Goal: Transaction & Acquisition: Purchase product/service

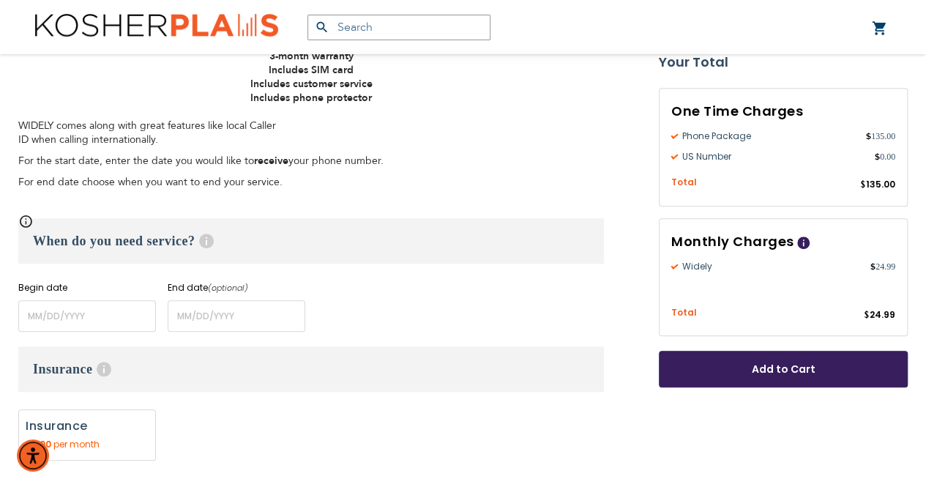
scroll to position [490, 0]
click at [52, 319] on input "name" at bounding box center [87, 314] width 138 height 31
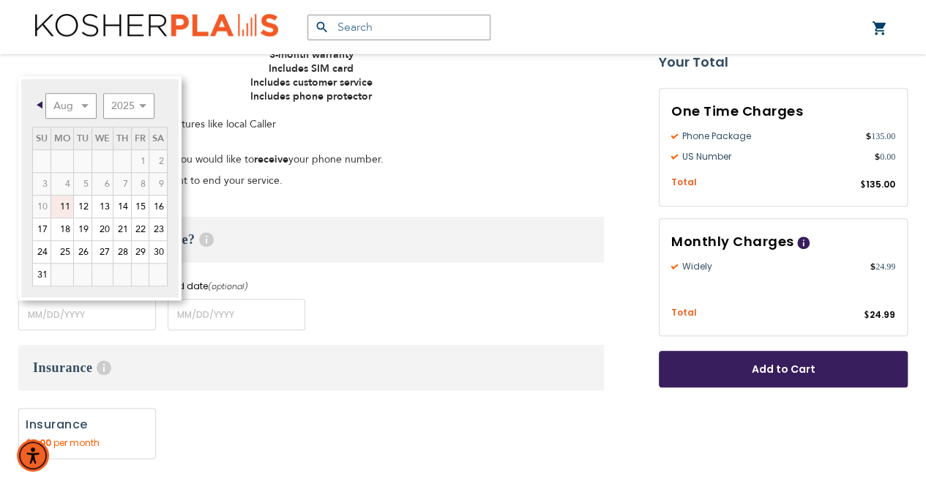
click at [66, 256] on link "25" at bounding box center [62, 252] width 22 height 22
type input "[DATE]"
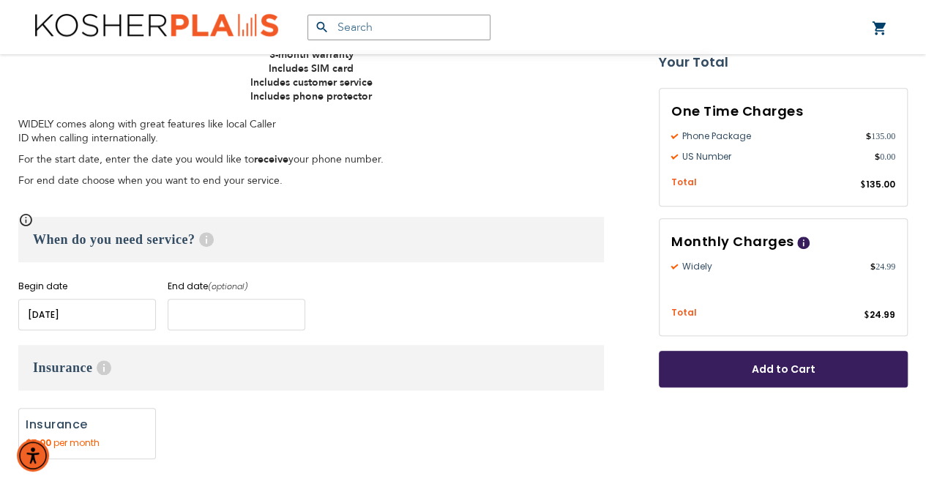
click at [179, 317] on input "name" at bounding box center [237, 314] width 138 height 31
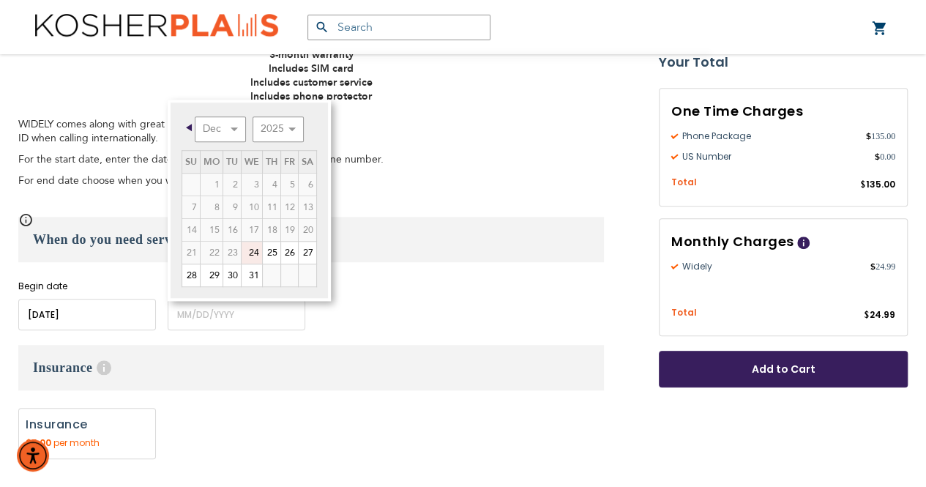
click at [431, 300] on div "Begin date Please enter Start Date End date (optional) Please enter End Date Lo…" at bounding box center [311, 305] width 586 height 51
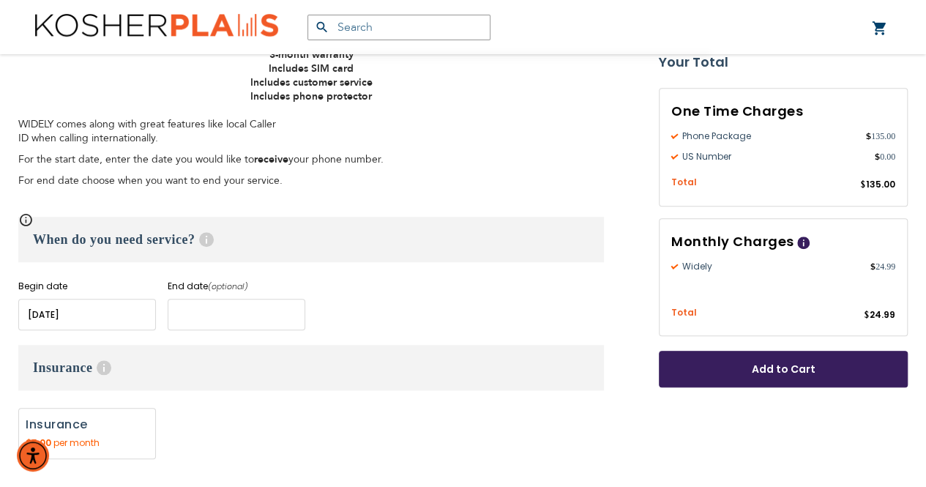
click at [209, 315] on input "name" at bounding box center [237, 314] width 138 height 31
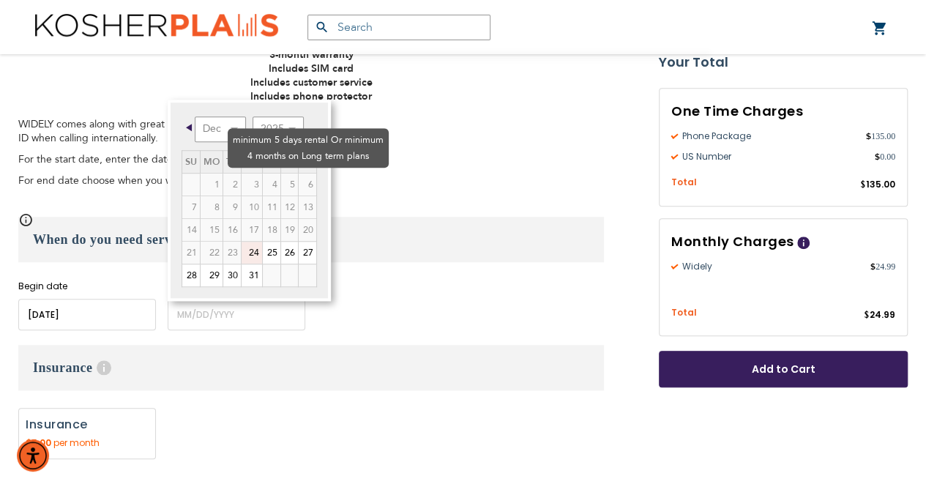
click at [262, 173] on td "4" at bounding box center [271, 184] width 18 height 23
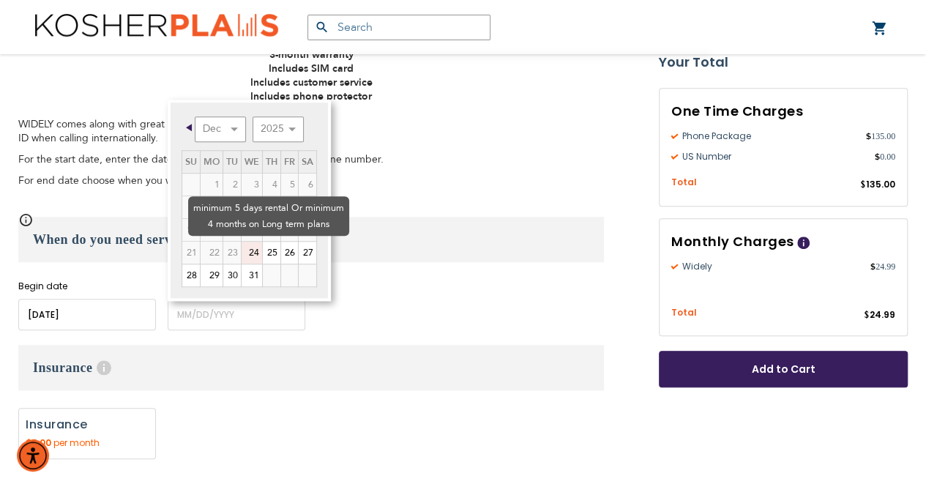
click at [241, 241] on td "23" at bounding box center [232, 252] width 18 height 23
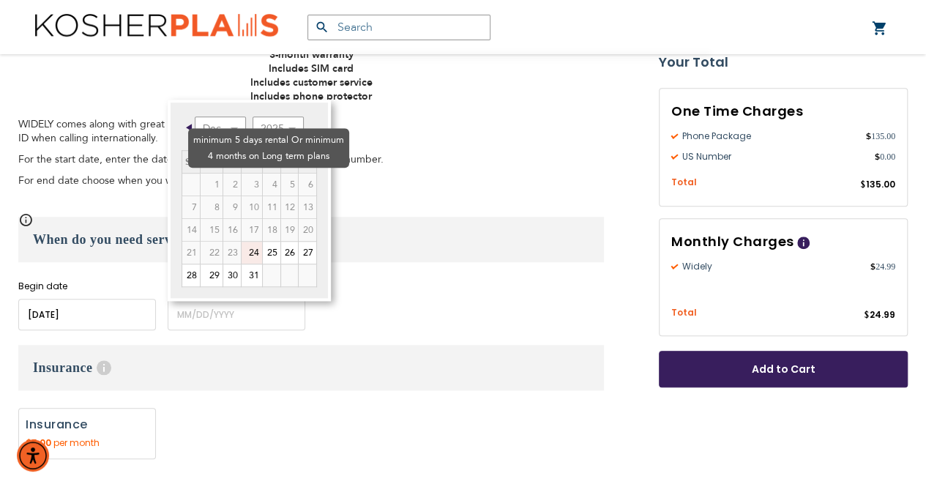
click at [223, 173] on td "2" at bounding box center [232, 184] width 18 height 23
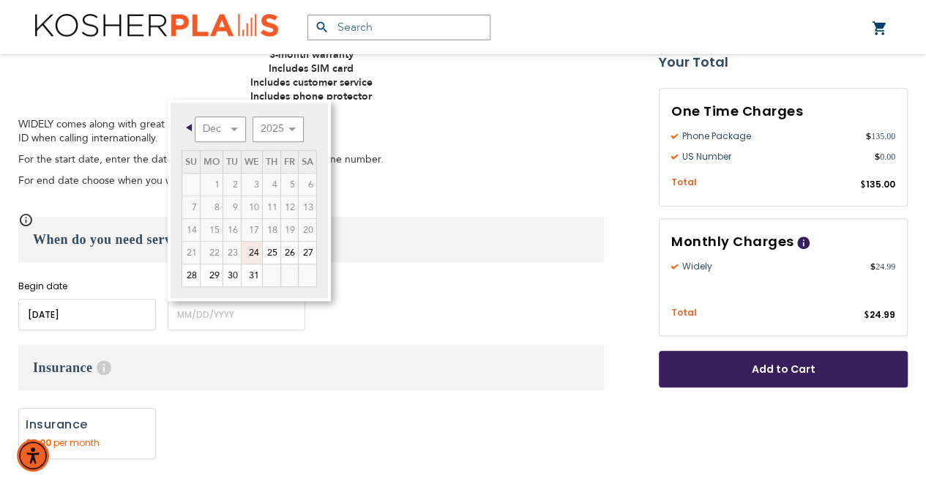
click at [328, 110] on div "Prev Next Dec 2025 2026 2027 2028 2029 2030 2031 2032 2033 2034 2035 Su Mo Tu W…" at bounding box center [249, 200] width 163 height 201
click at [217, 311] on input "name" at bounding box center [237, 314] width 138 height 31
click at [195, 319] on input "name" at bounding box center [237, 314] width 138 height 31
click at [210, 321] on input "name" at bounding box center [237, 314] width 138 height 31
click at [261, 316] on input "name" at bounding box center [237, 314] width 138 height 31
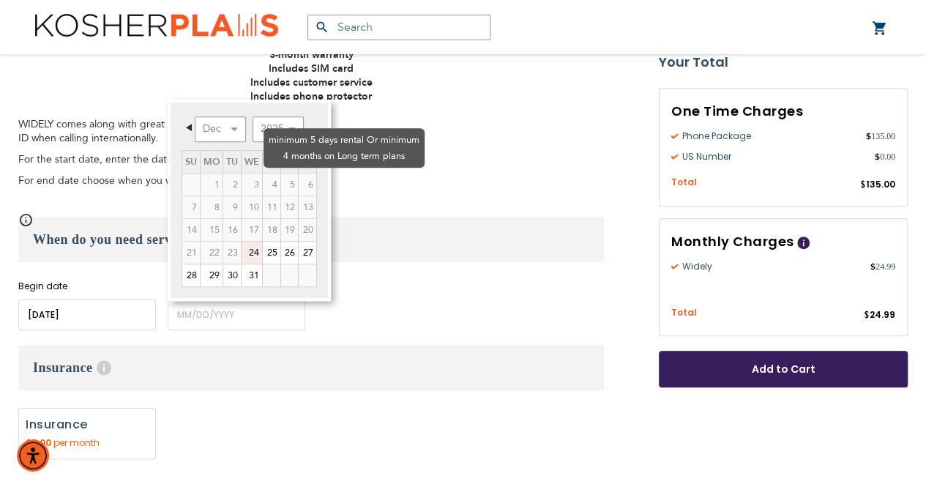
click at [298, 173] on td "6" at bounding box center [307, 184] width 18 height 23
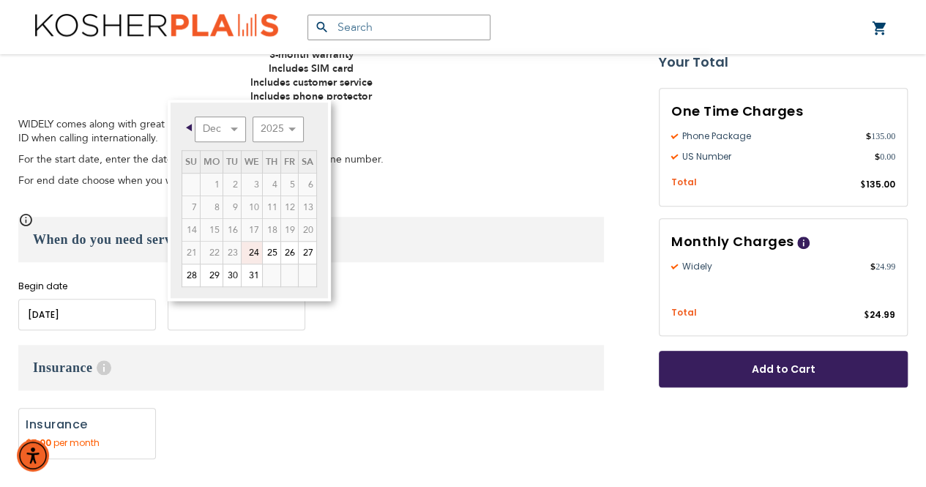
click at [204, 318] on input "name" at bounding box center [237, 314] width 138 height 31
click at [234, 123] on select "Dec" at bounding box center [220, 129] width 51 height 26
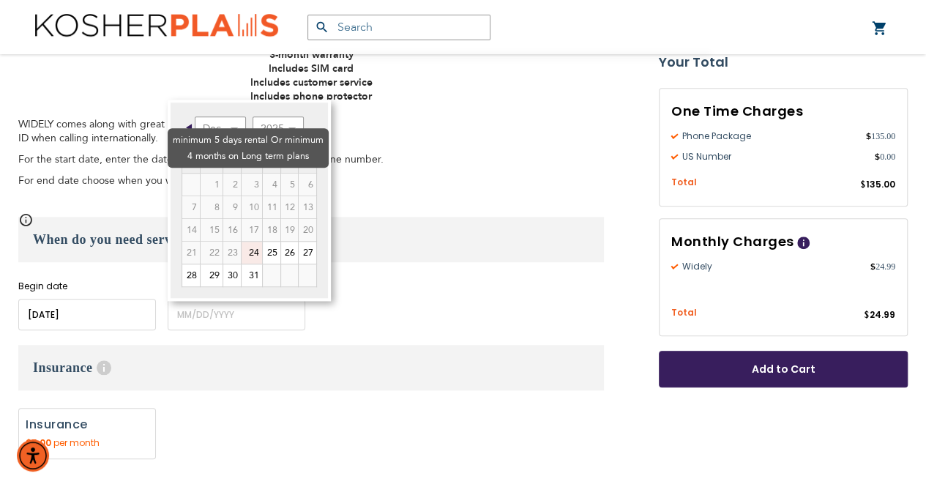
click at [200, 173] on td "1" at bounding box center [211, 184] width 23 height 23
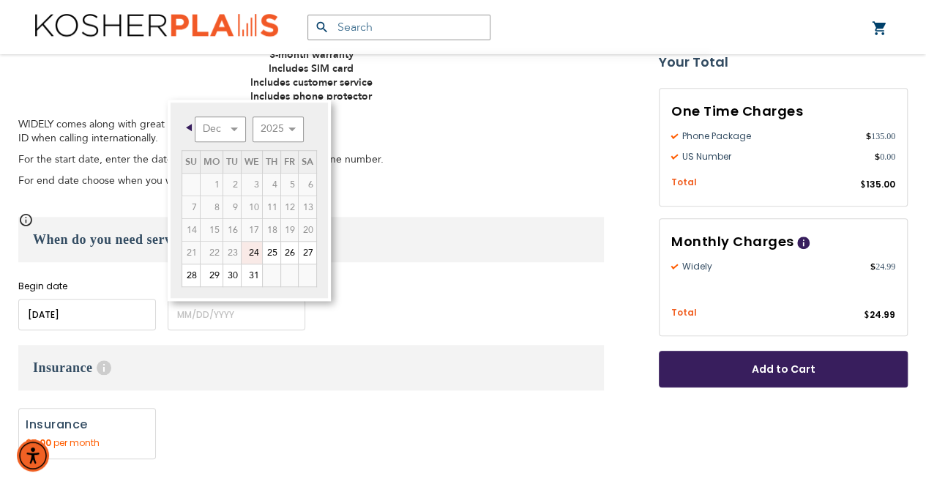
click at [189, 127] on span "Prev" at bounding box center [189, 127] width 6 height 7
click at [209, 313] on input "name" at bounding box center [237, 314] width 138 height 31
click at [195, 322] on input "name" at bounding box center [237, 314] width 138 height 31
click at [354, 259] on h3 "When do you need service? Help" at bounding box center [311, 239] width 586 height 45
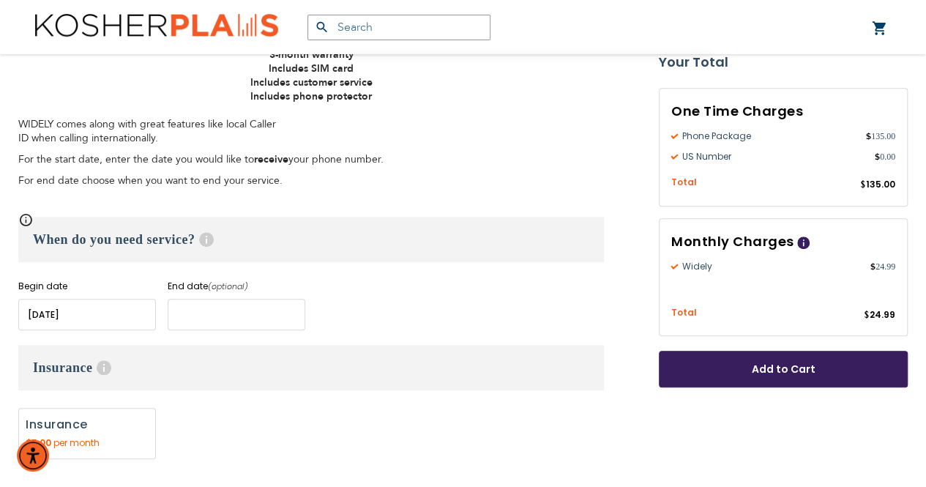
click at [174, 313] on input "name" at bounding box center [237, 314] width 138 height 31
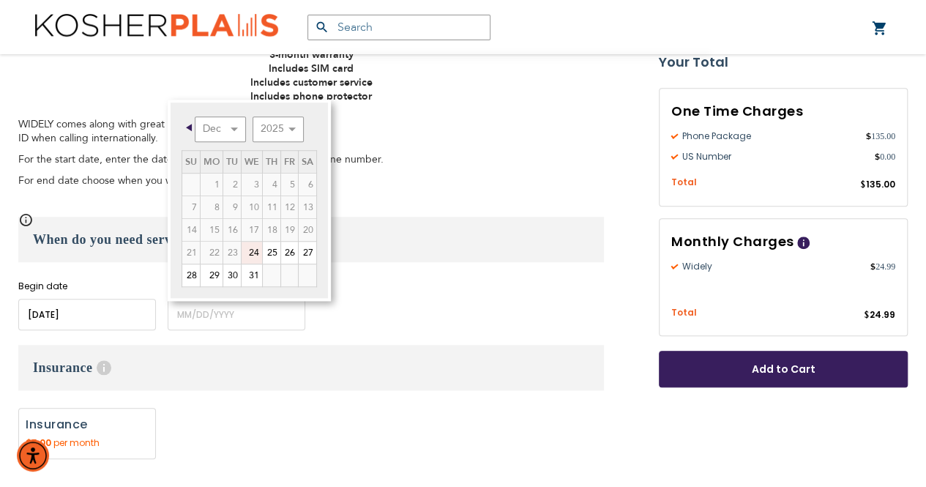
click at [462, 299] on div "Begin date Please enter Start Date End date (optional) Please enter End Date Lo…" at bounding box center [311, 305] width 586 height 51
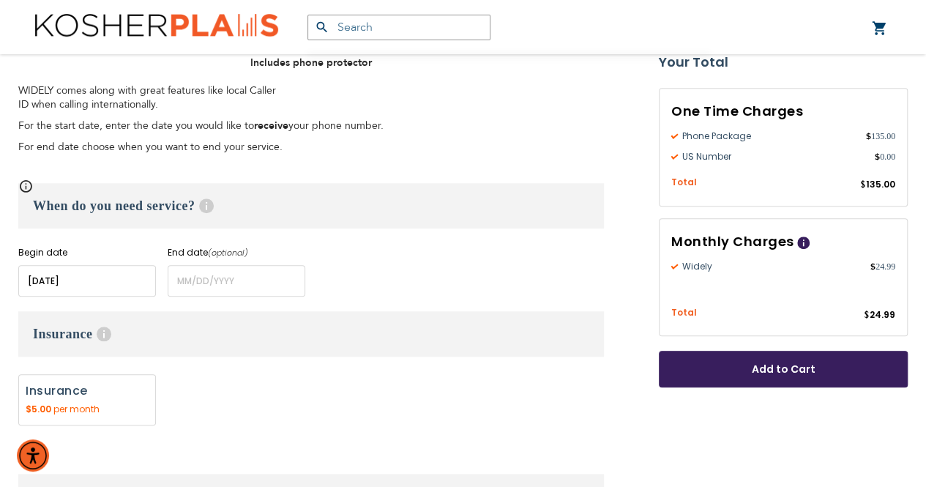
scroll to position [583, 0]
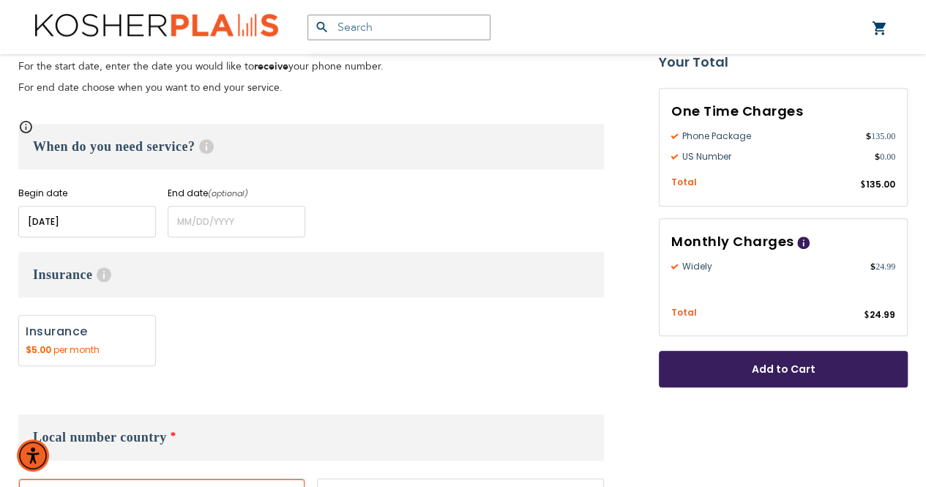
click at [52, 218] on input "name" at bounding box center [87, 221] width 138 height 31
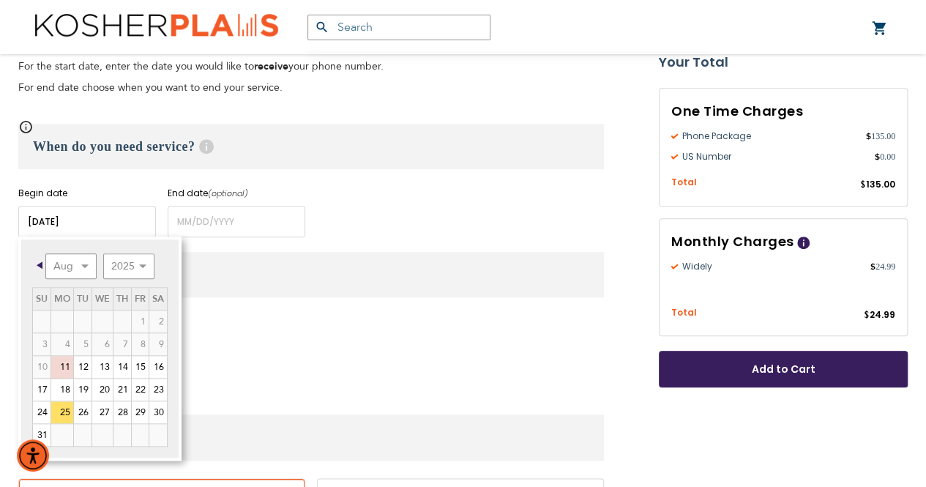
click at [65, 415] on link "25" at bounding box center [62, 412] width 22 height 22
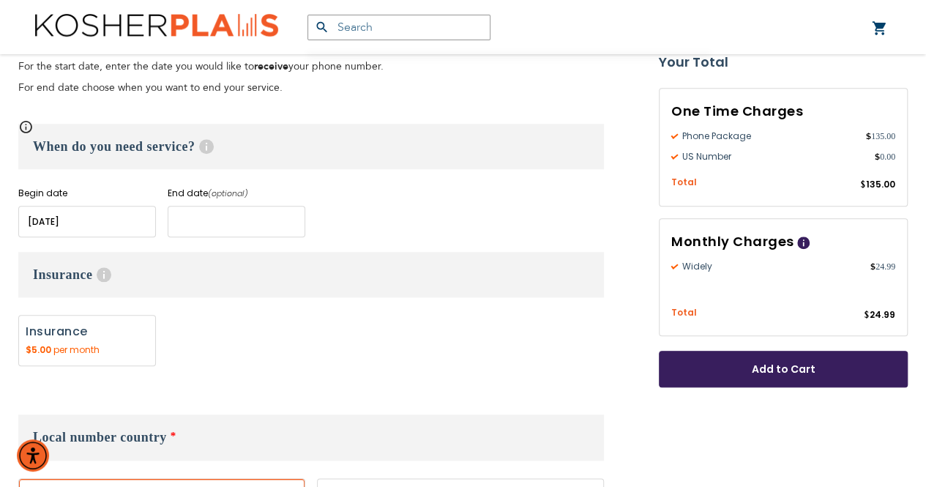
click at [193, 220] on input "name" at bounding box center [237, 221] width 138 height 31
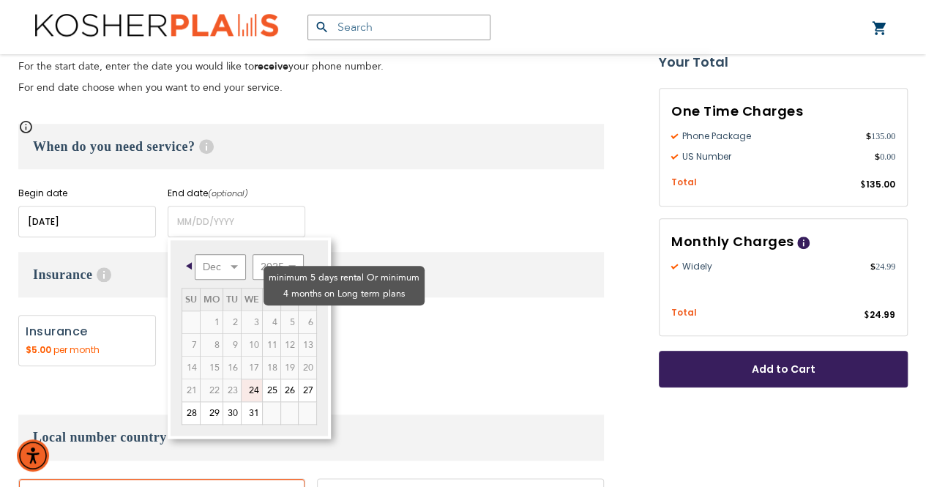
click at [298, 311] on td "6" at bounding box center [307, 322] width 18 height 23
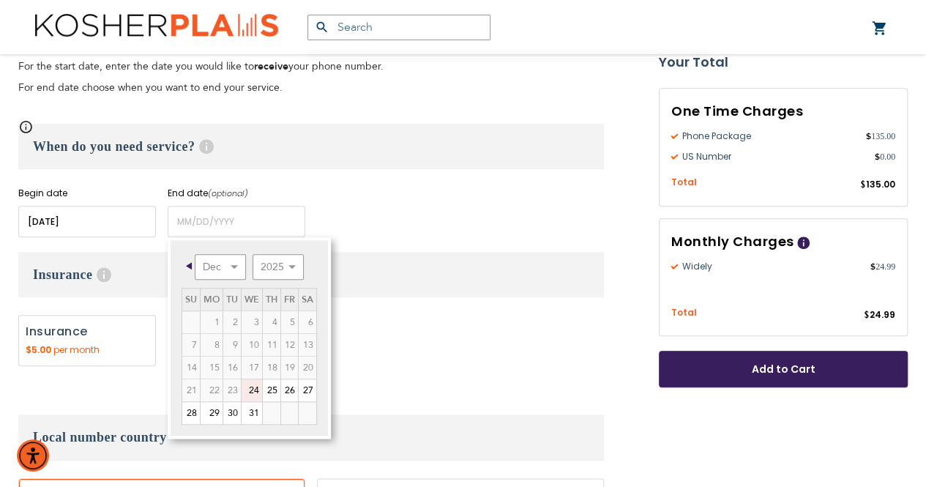
click at [381, 356] on div "None Insurance" at bounding box center [311, 344] width 586 height 59
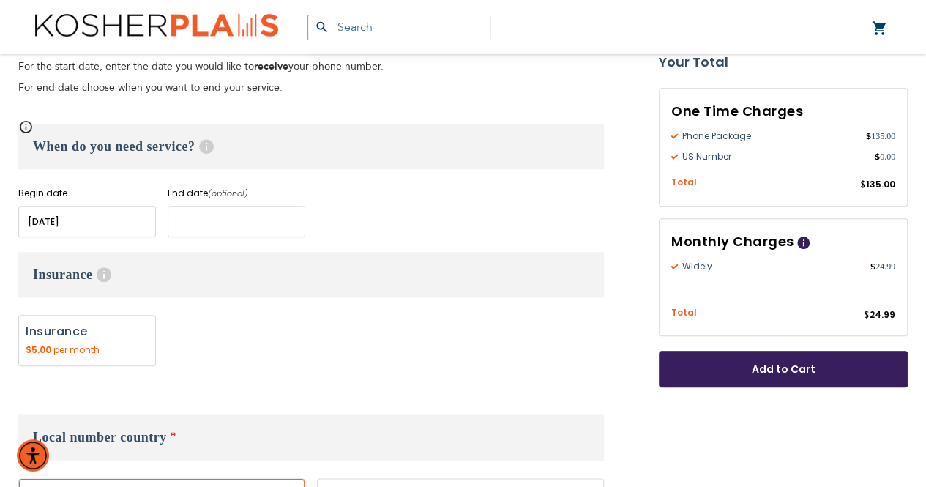
click at [192, 221] on input "name" at bounding box center [237, 221] width 138 height 31
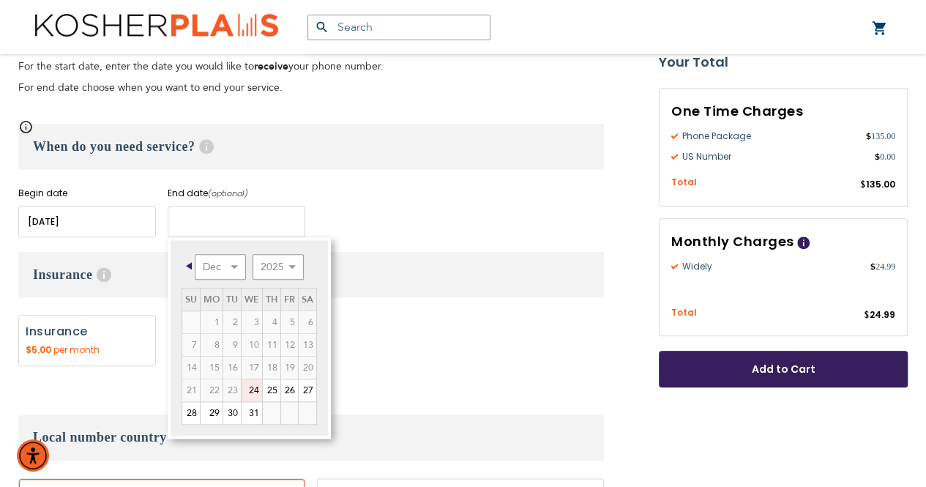
click at [218, 220] on input "name" at bounding box center [237, 221] width 138 height 31
click at [392, 256] on h3 "Insurance Help Covers damages including water damages (not lost or stolen) for …" at bounding box center [311, 274] width 586 height 45
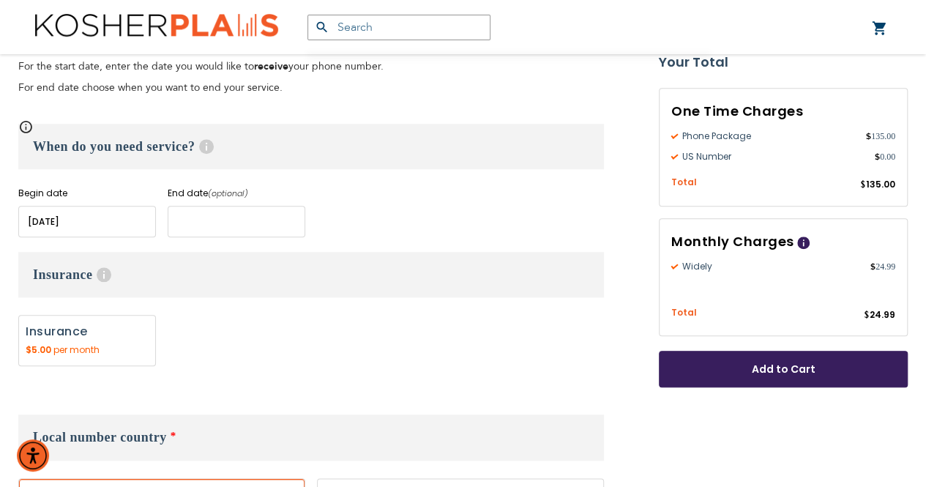
click at [179, 215] on input "name" at bounding box center [237, 221] width 138 height 31
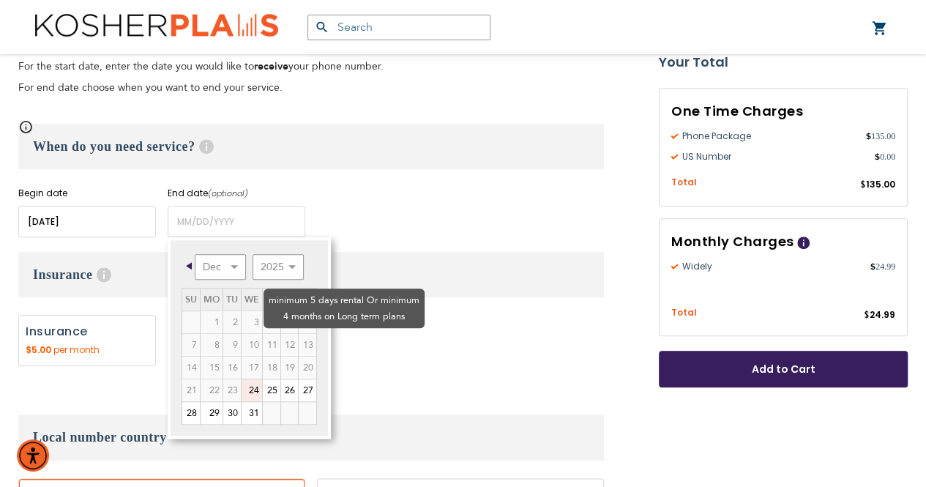
click at [316, 333] on td "13" at bounding box center [307, 344] width 18 height 23
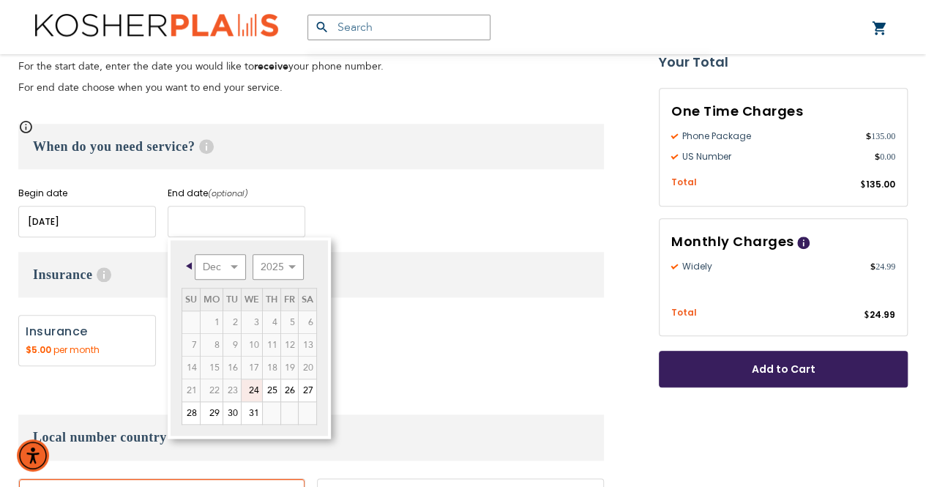
click at [201, 209] on input "name" at bounding box center [237, 221] width 138 height 31
click at [234, 223] on input "name" at bounding box center [237, 221] width 138 height 31
click at [234, 217] on input "name" at bounding box center [237, 221] width 138 height 31
click at [173, 231] on input "name" at bounding box center [237, 221] width 138 height 31
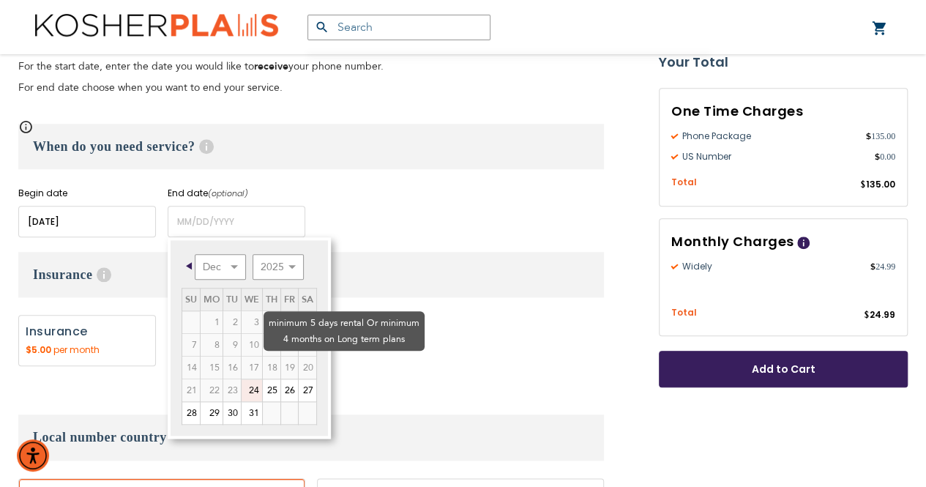
click at [316, 356] on td "20" at bounding box center [307, 367] width 18 height 23
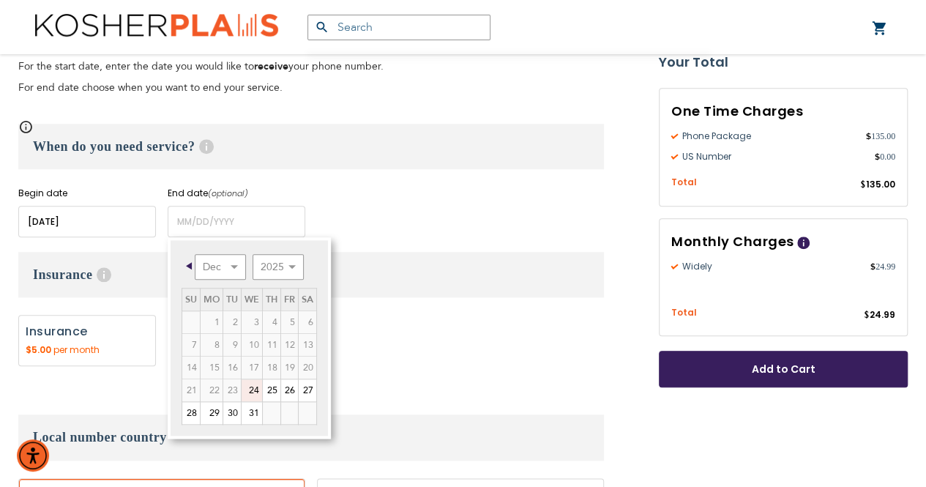
click at [467, 339] on div "None Insurance" at bounding box center [311, 344] width 586 height 59
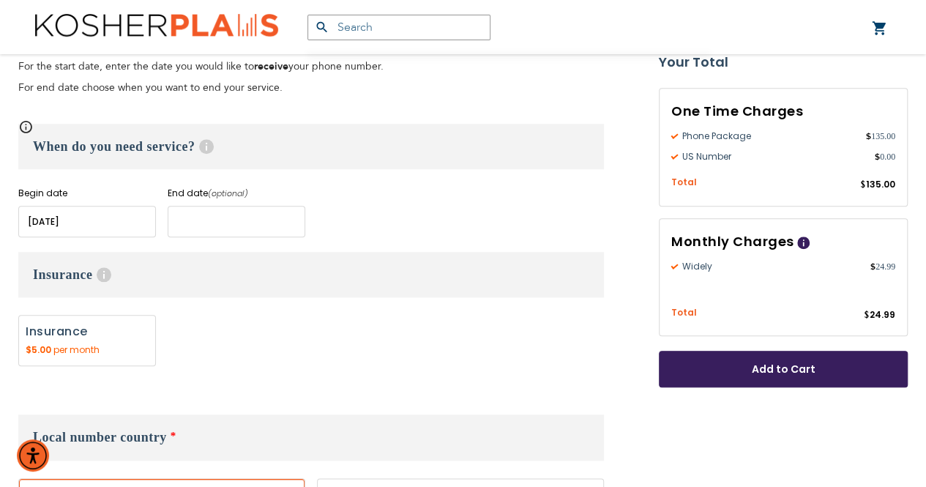
click at [217, 223] on input "name" at bounding box center [237, 221] width 138 height 31
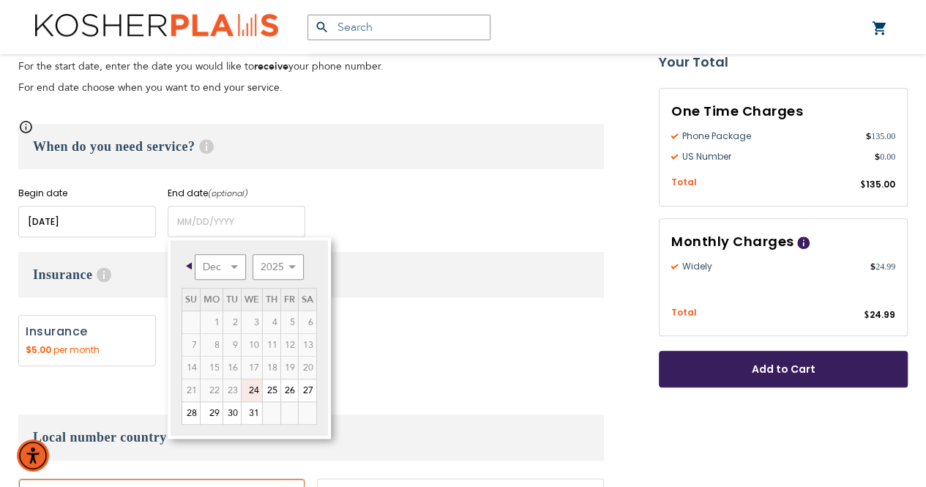
click at [256, 390] on link "24" at bounding box center [252, 390] width 21 height 22
type input "12/24/2025"
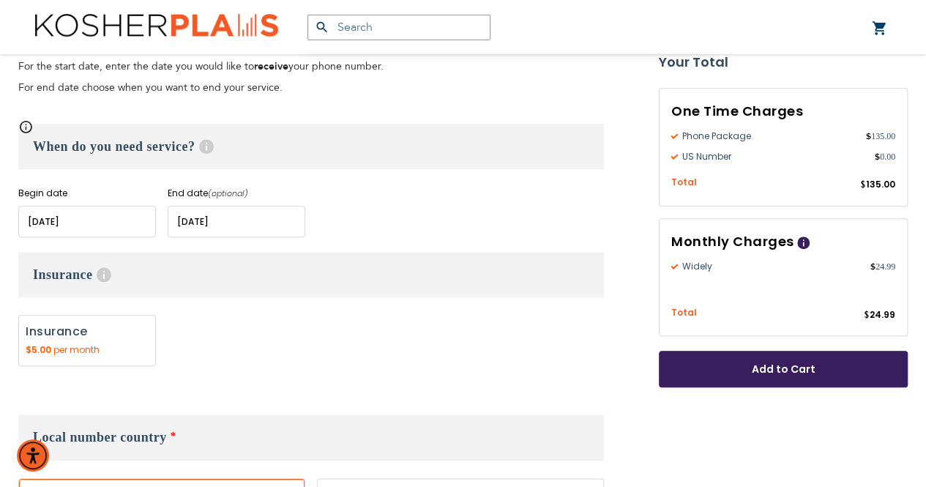
click at [228, 220] on input "name" at bounding box center [237, 221] width 138 height 31
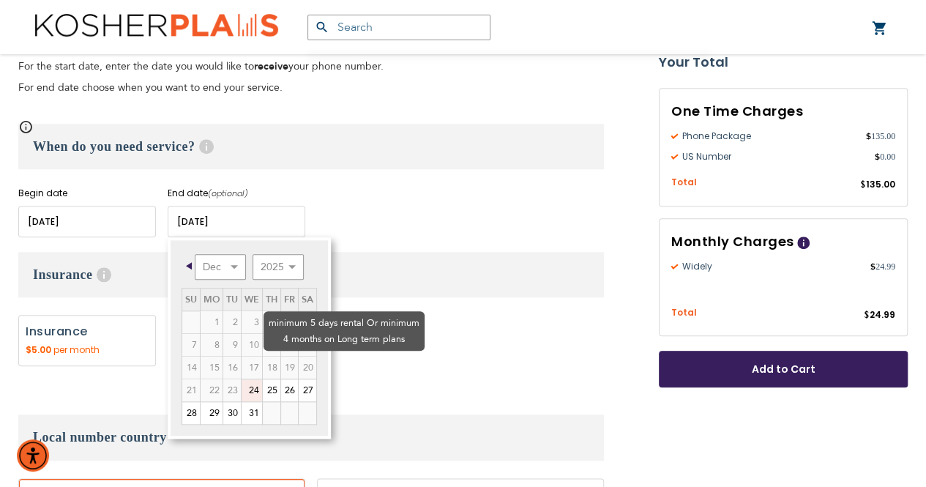
click at [316, 356] on td "20" at bounding box center [307, 367] width 18 height 23
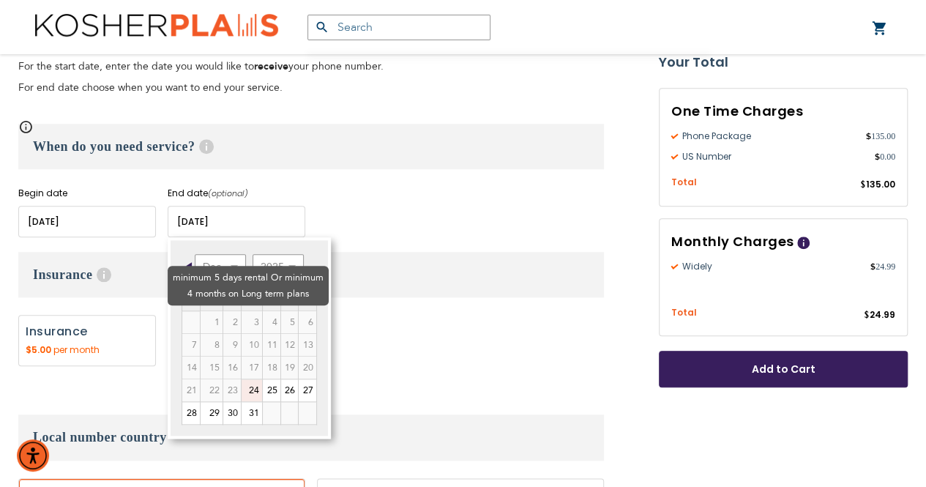
click at [200, 311] on td "1" at bounding box center [211, 322] width 23 height 23
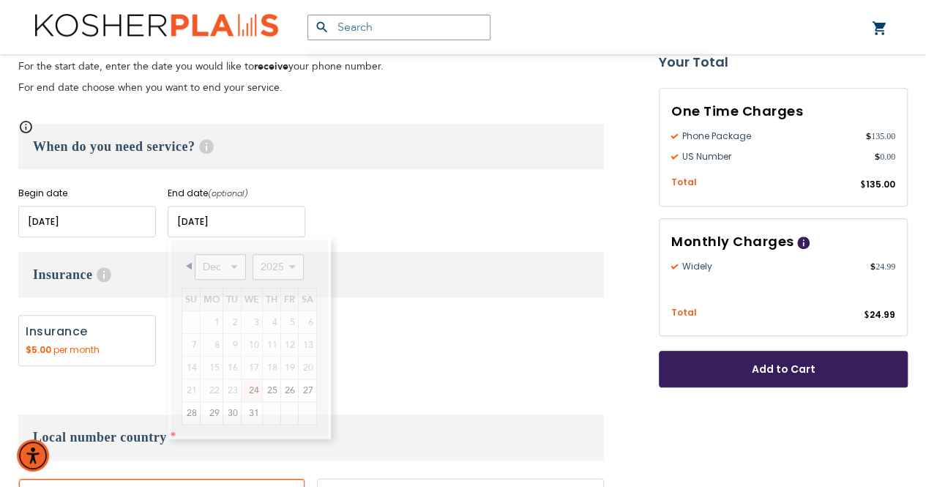
click at [380, 356] on div "None Insurance" at bounding box center [311, 344] width 586 height 59
click at [214, 218] on input "name" at bounding box center [237, 221] width 138 height 31
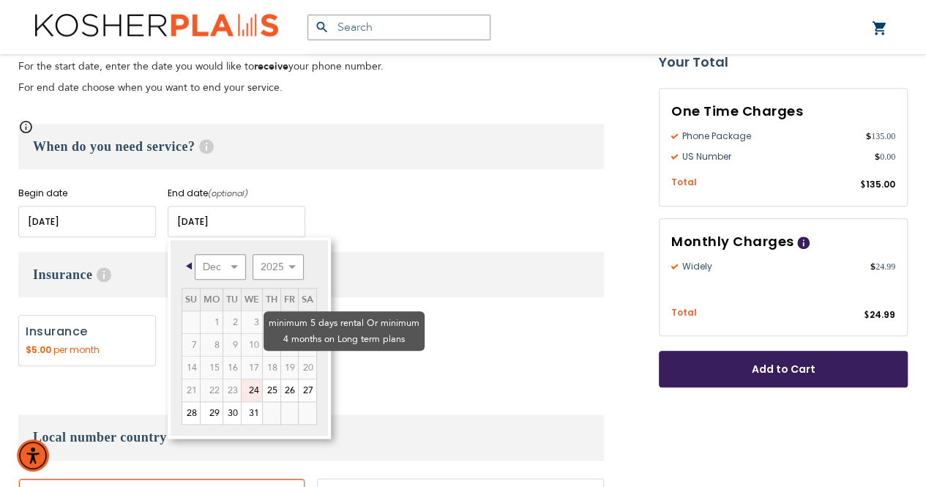
click at [316, 356] on td "20" at bounding box center [307, 367] width 18 height 23
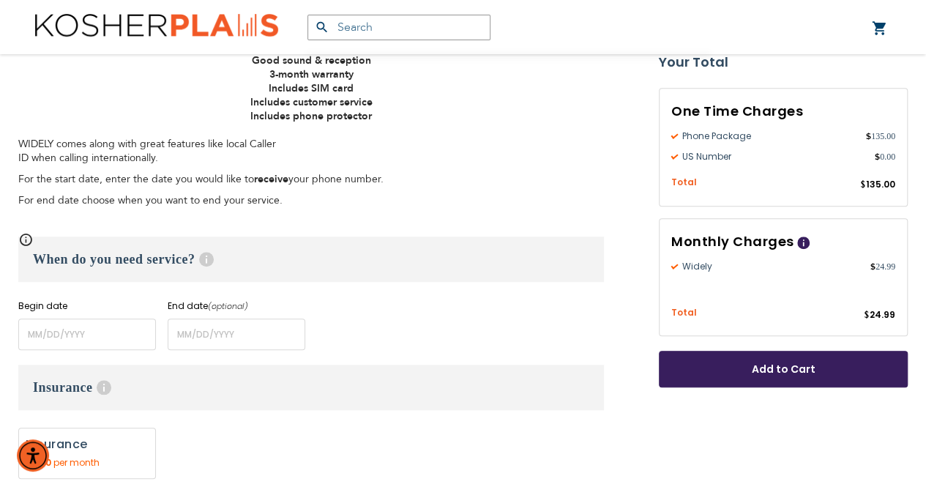
scroll to position [473, 0]
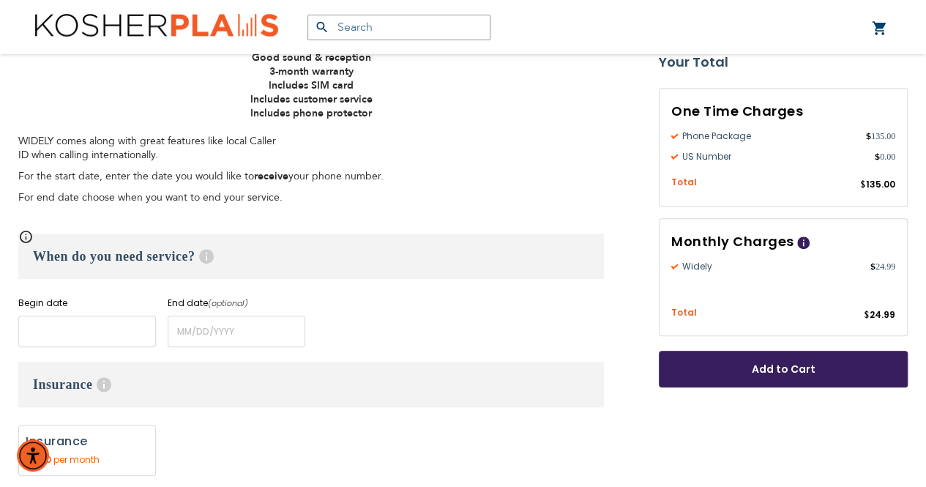
click at [53, 327] on input "name" at bounding box center [87, 331] width 138 height 31
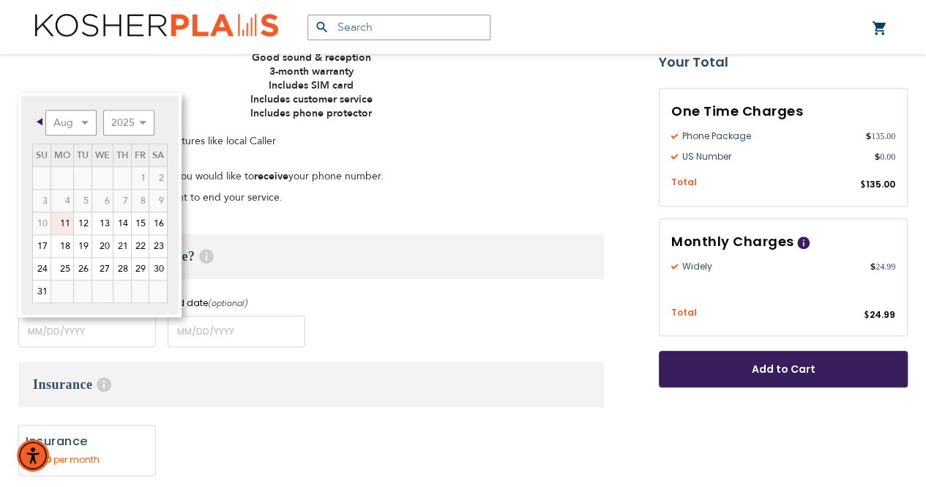
click at [64, 267] on link "25" at bounding box center [62, 269] width 22 height 22
type input "[DATE]"
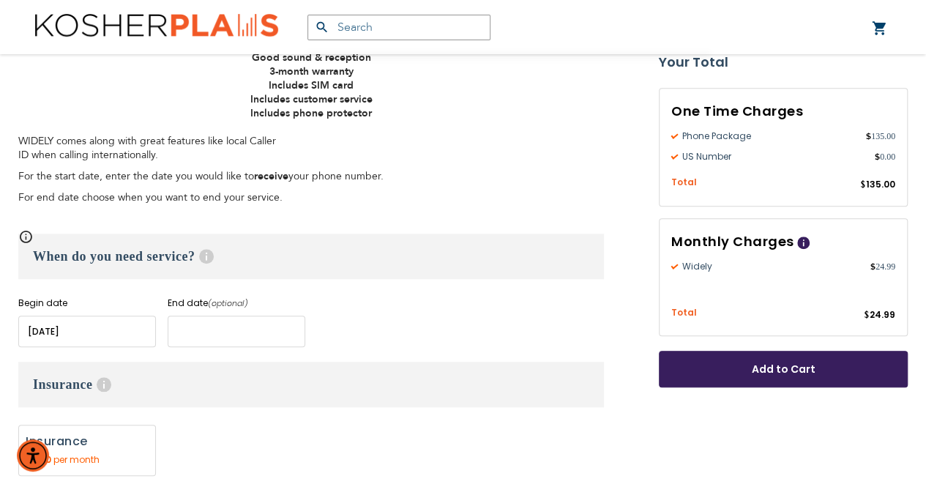
click at [186, 335] on input "name" at bounding box center [237, 331] width 138 height 31
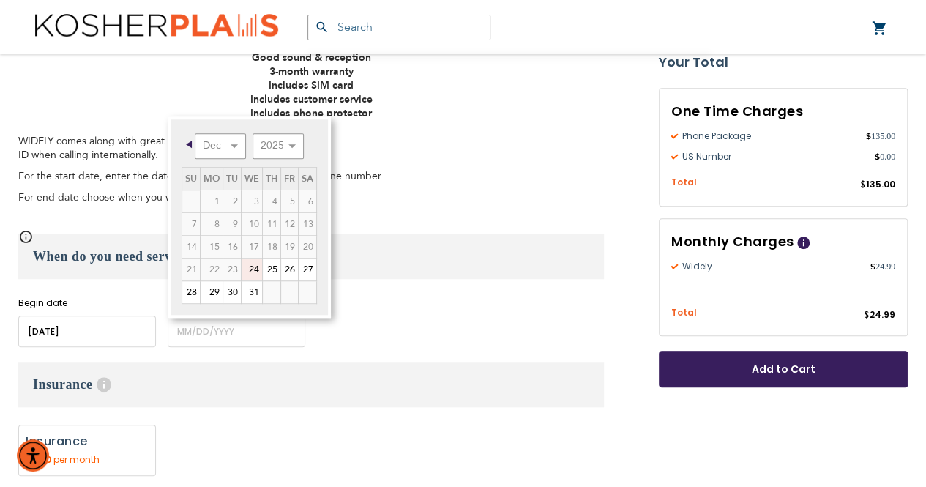
click at [460, 300] on div "Begin date Please enter Start Date End date (optional) Please enter End Date Lo…" at bounding box center [311, 322] width 586 height 51
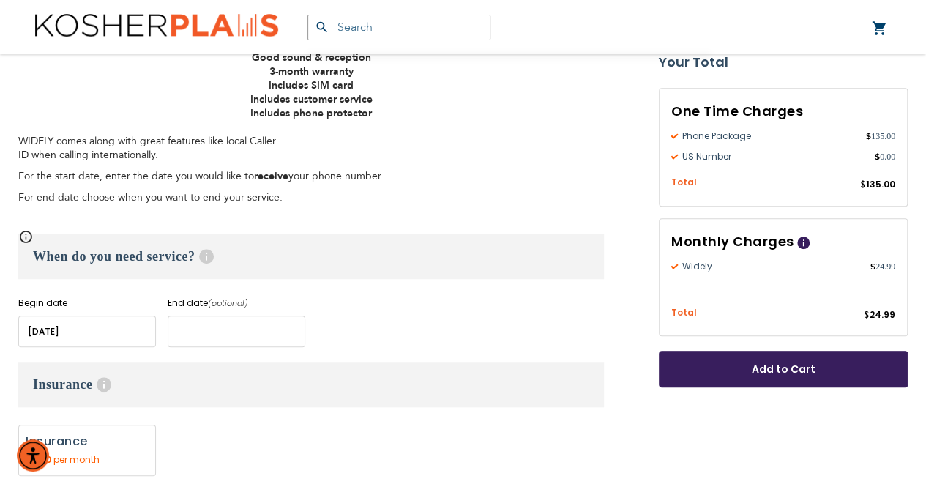
click at [193, 328] on input "name" at bounding box center [237, 331] width 138 height 31
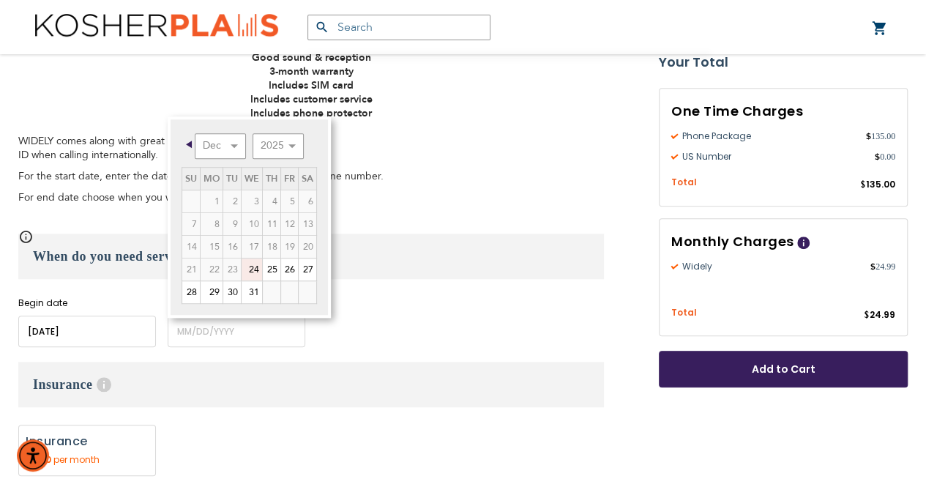
click at [555, 297] on div "Begin date Please enter Start Date End date (optional) Please enter End Date Lo…" at bounding box center [311, 322] width 586 height 51
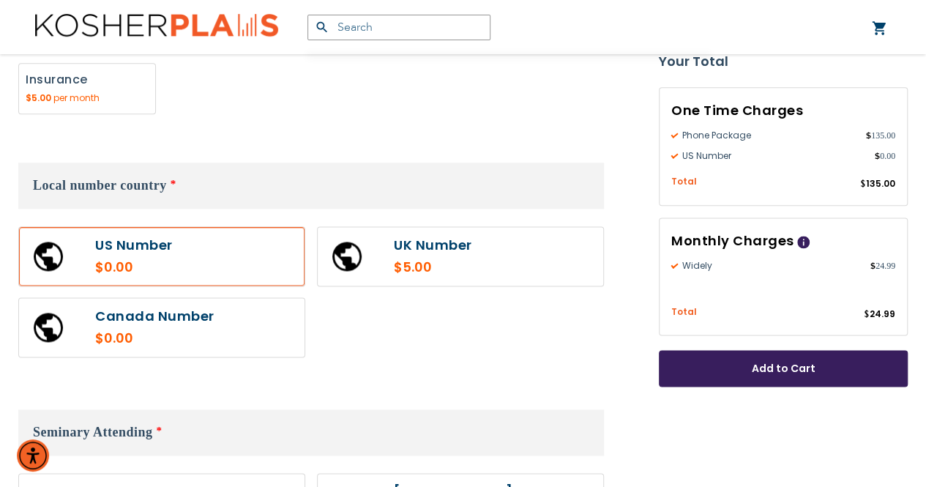
scroll to position [839, 0]
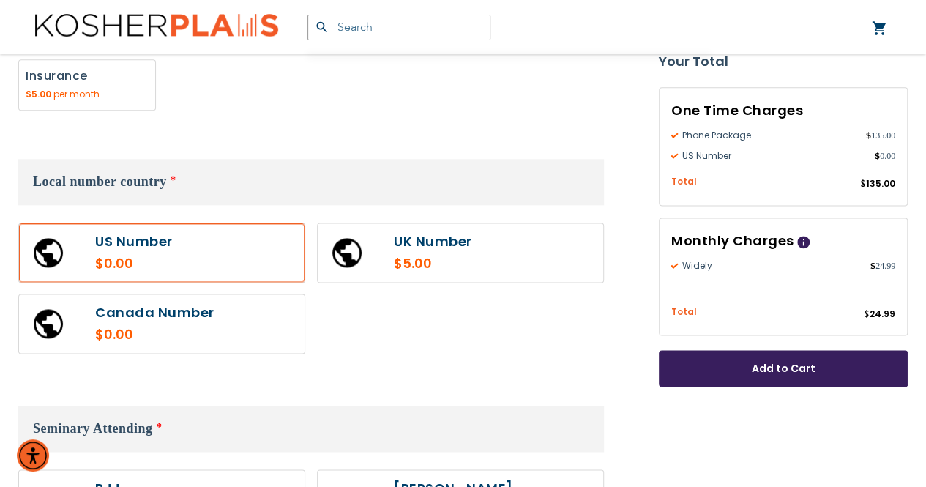
click at [103, 255] on label at bounding box center [162, 252] width 286 height 59
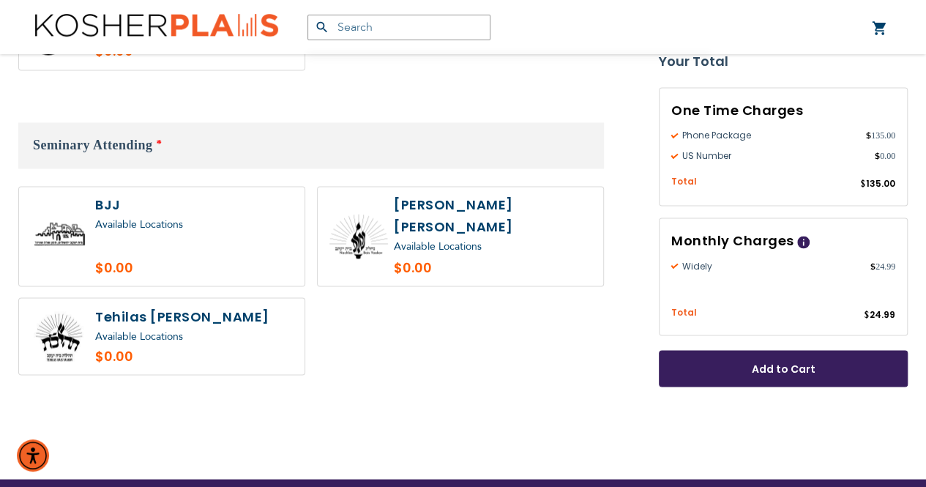
scroll to position [1127, 0]
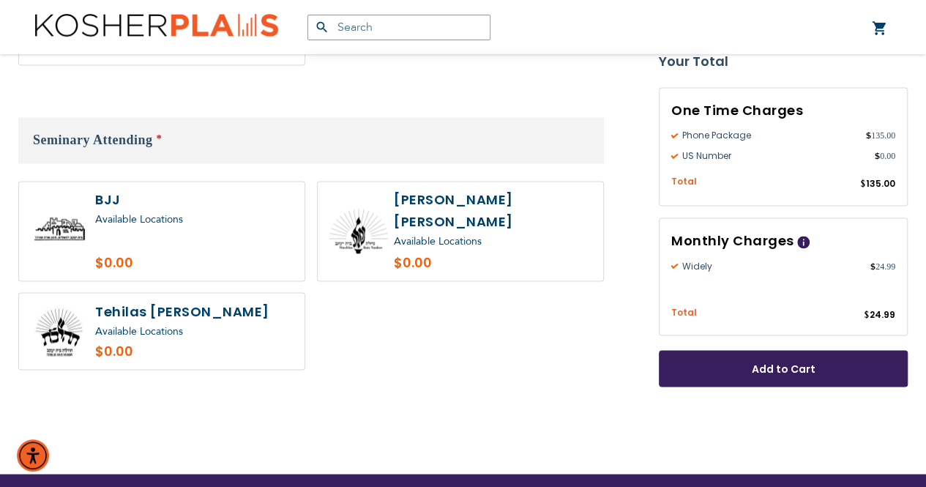
click at [395, 234] on span "Available Locations" at bounding box center [438, 241] width 88 height 14
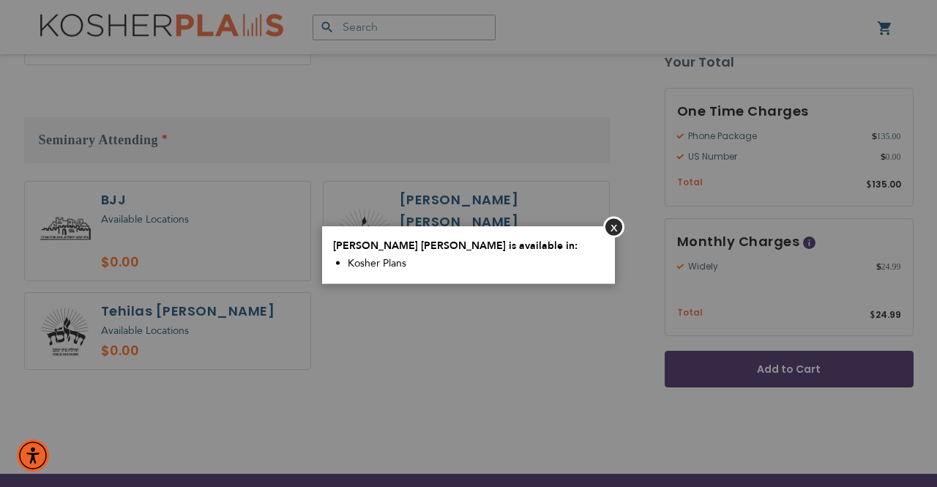
click at [363, 332] on aside "Close [PERSON_NAME] [PERSON_NAME] is available in: Kosher Plans" at bounding box center [468, 243] width 937 height 487
click at [612, 226] on button "Close" at bounding box center [613, 226] width 21 height 21
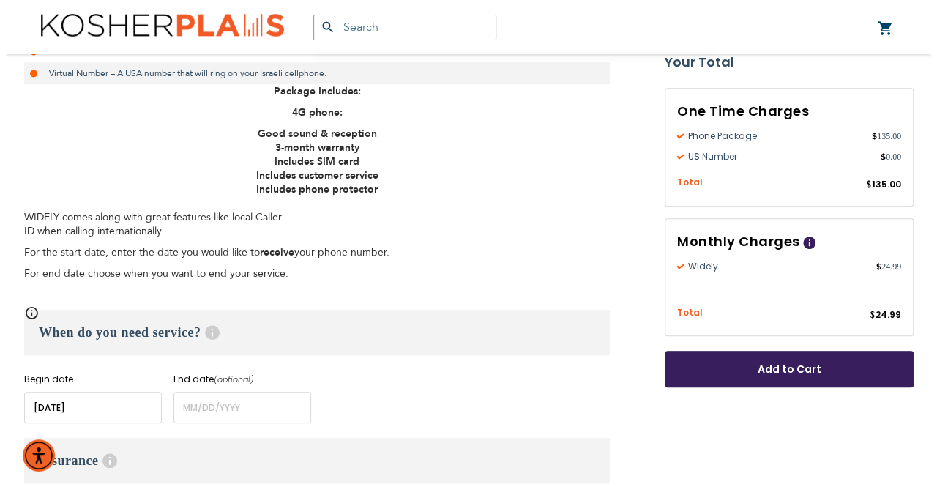
scroll to position [403, 0]
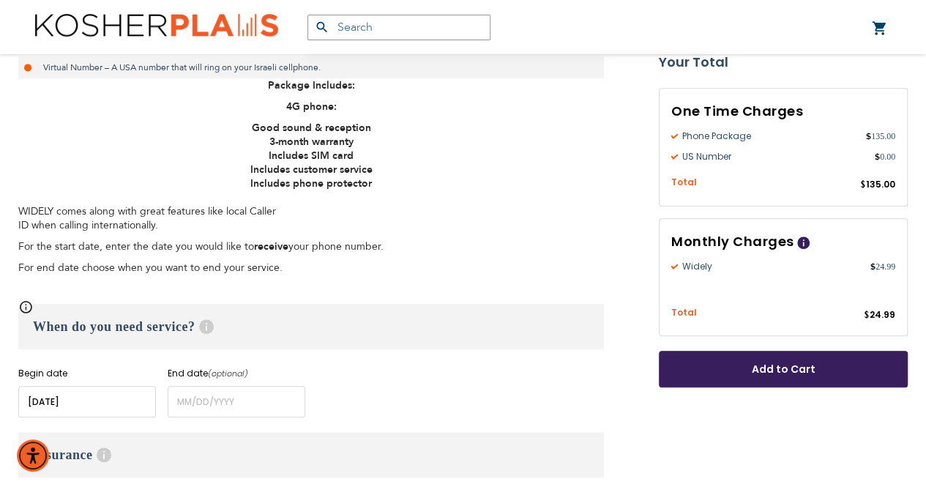
click at [709, 368] on span "Add to Cart" at bounding box center [783, 369] width 152 height 15
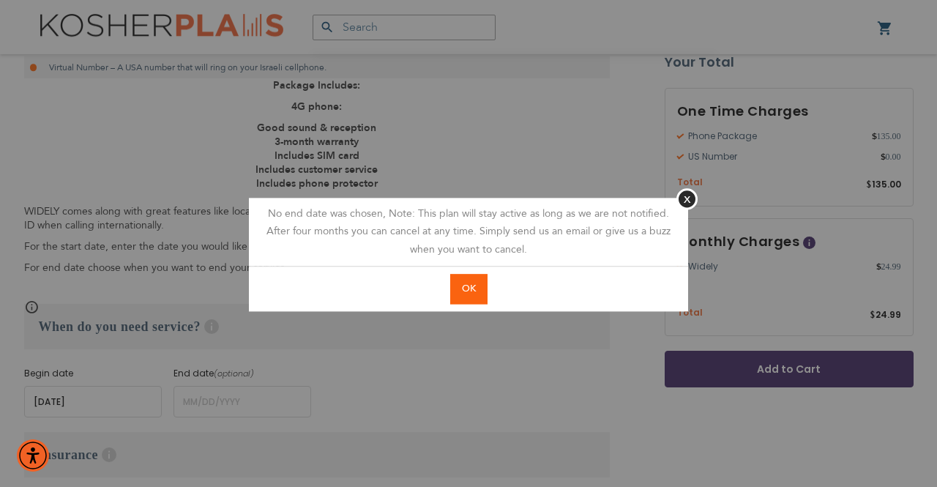
click at [468, 286] on span "OK" at bounding box center [469, 288] width 14 height 13
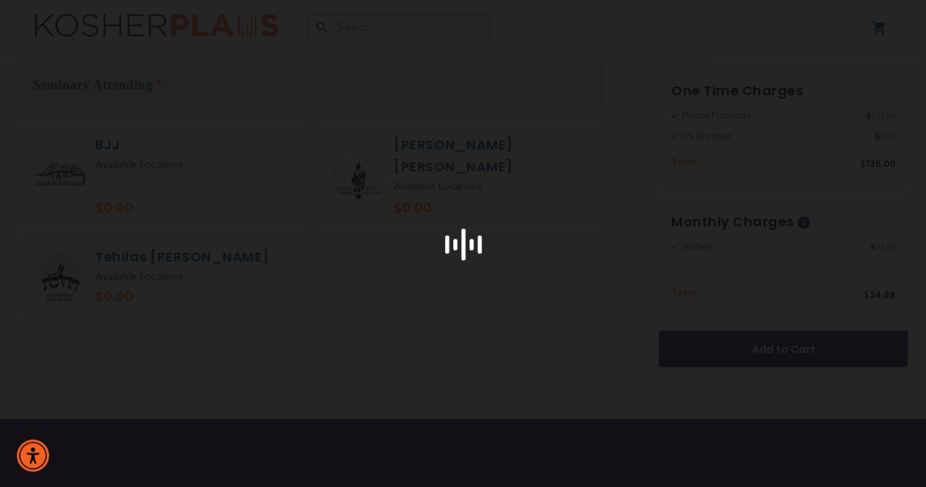
scroll to position [1200, 0]
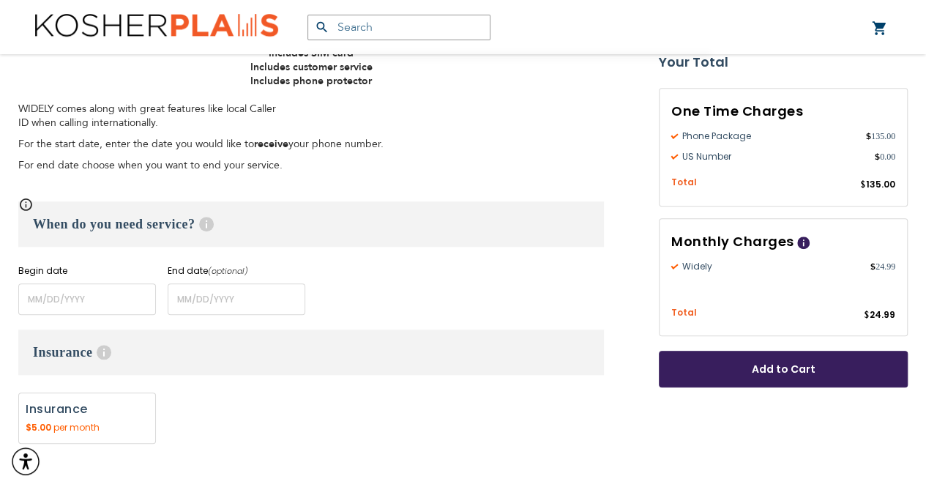
scroll to position [649, 0]
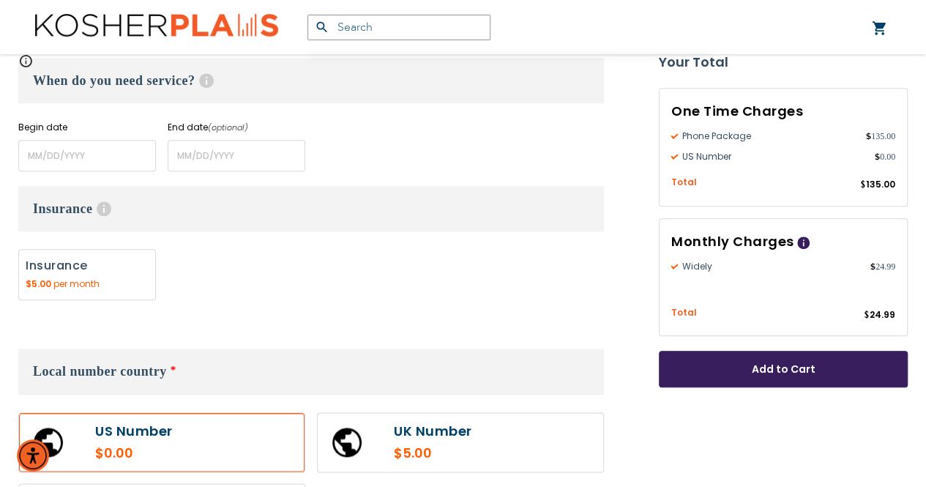
click at [775, 376] on span "Add to Cart" at bounding box center [783, 369] width 152 height 15
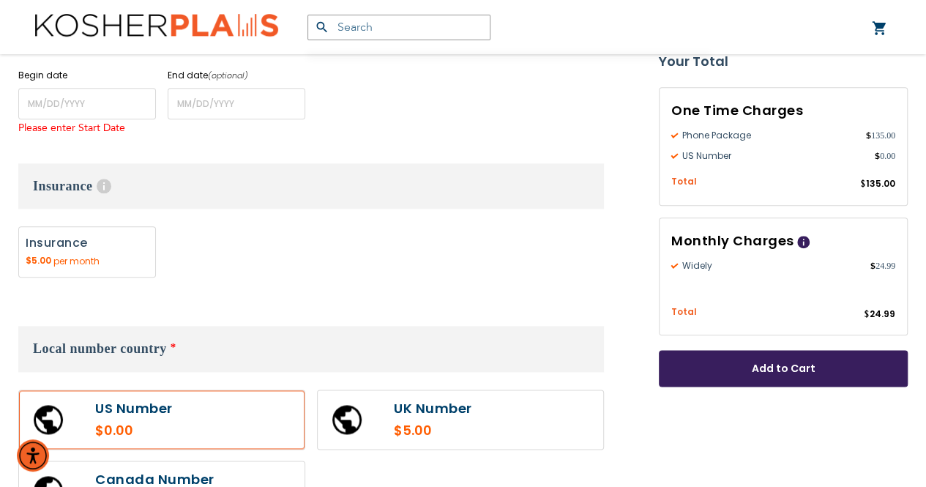
scroll to position [710, 0]
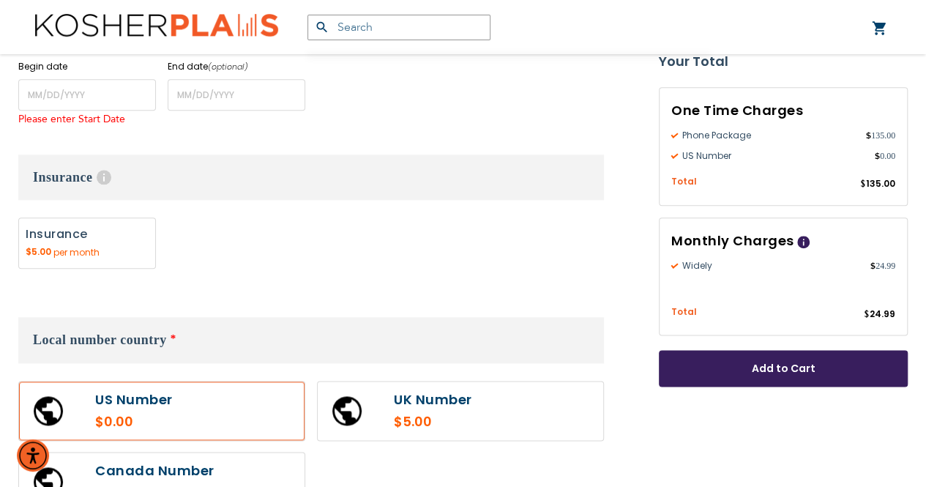
click at [770, 355] on button "Add to Cart" at bounding box center [783, 369] width 249 height 37
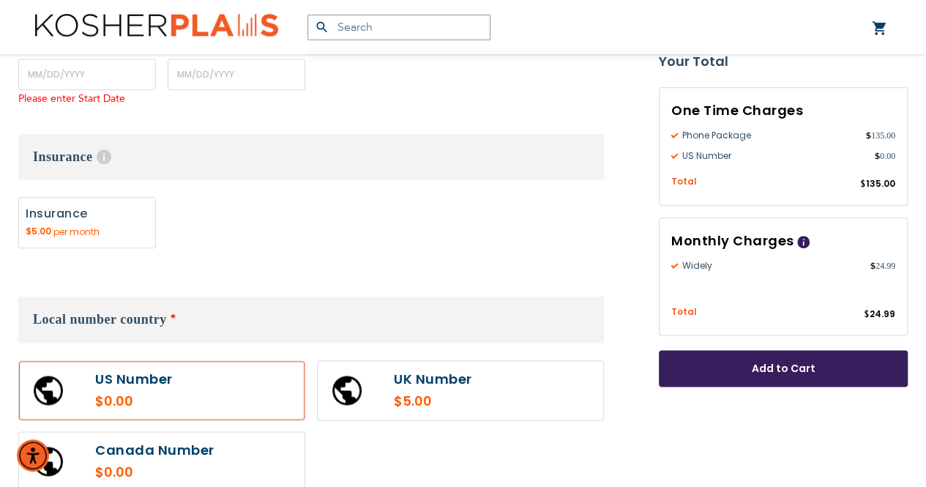
scroll to position [731, 0]
click at [121, 312] on span "Local number country" at bounding box center [100, 318] width 134 height 15
click at [174, 316] on span "*" at bounding box center [174, 317] width 6 height 12
click at [86, 319] on span "Local number country" at bounding box center [100, 318] width 134 height 15
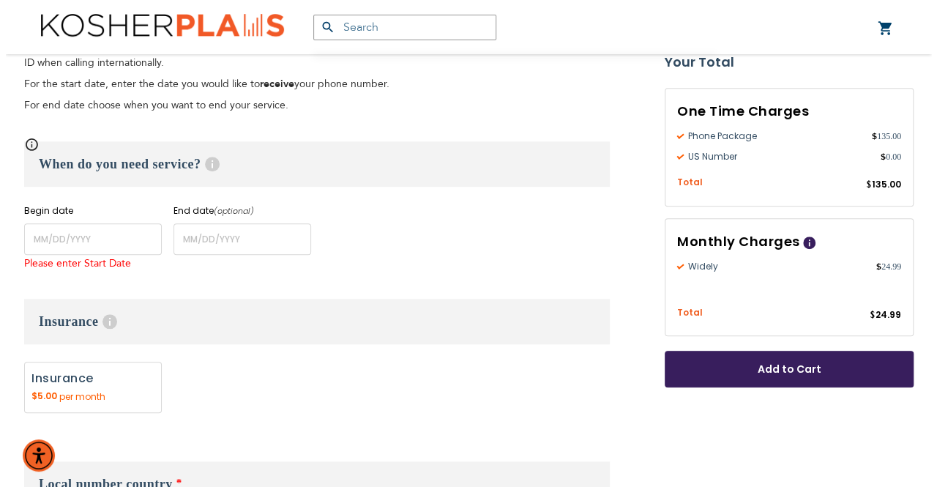
scroll to position [564, 0]
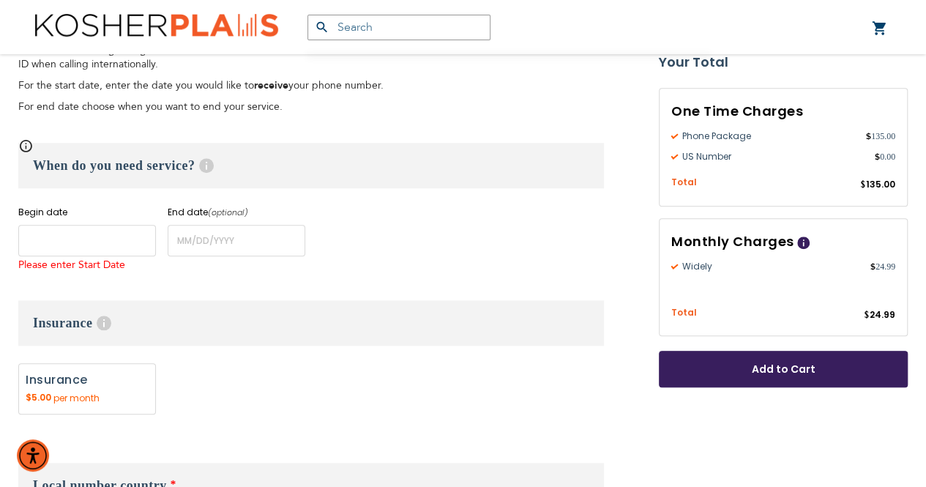
click at [29, 236] on input "name" at bounding box center [87, 240] width 138 height 31
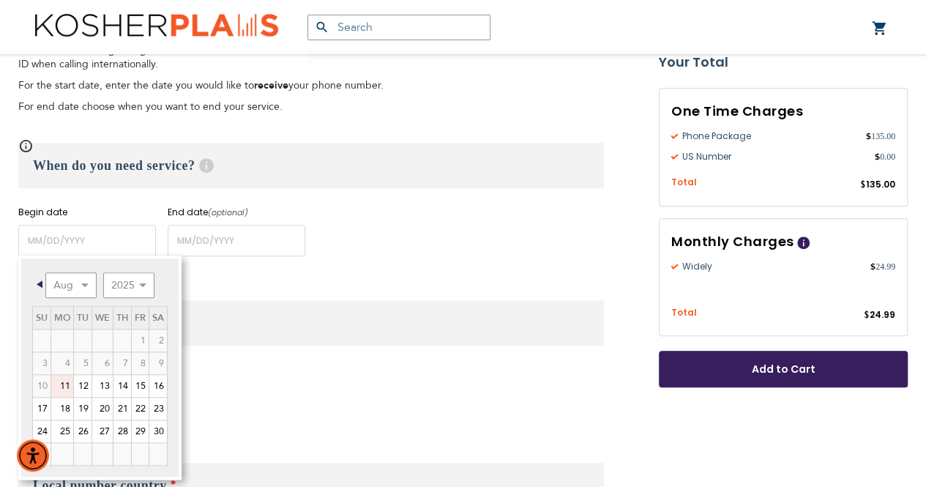
click at [66, 432] on link "25" at bounding box center [62, 431] width 22 height 22
type input "[DATE]"
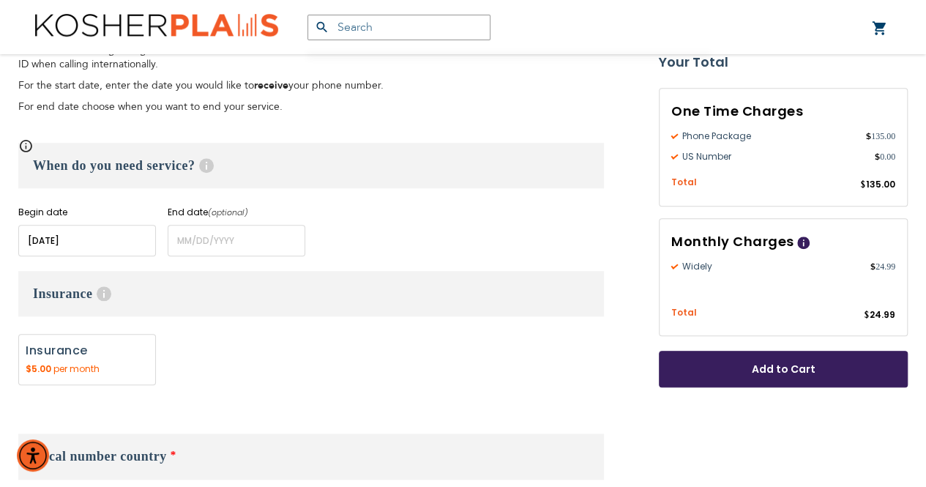
click at [800, 368] on span "Add to Cart" at bounding box center [783, 369] width 152 height 15
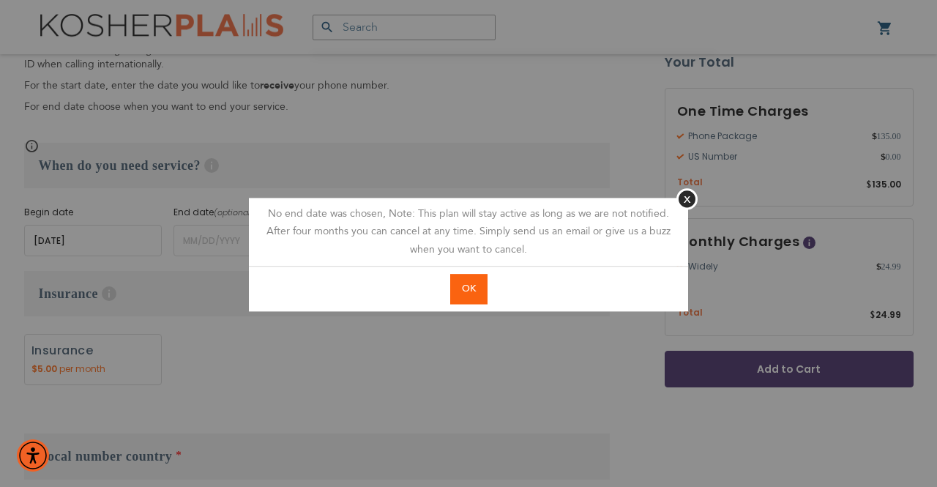
click at [466, 287] on span "OK" at bounding box center [469, 288] width 14 height 13
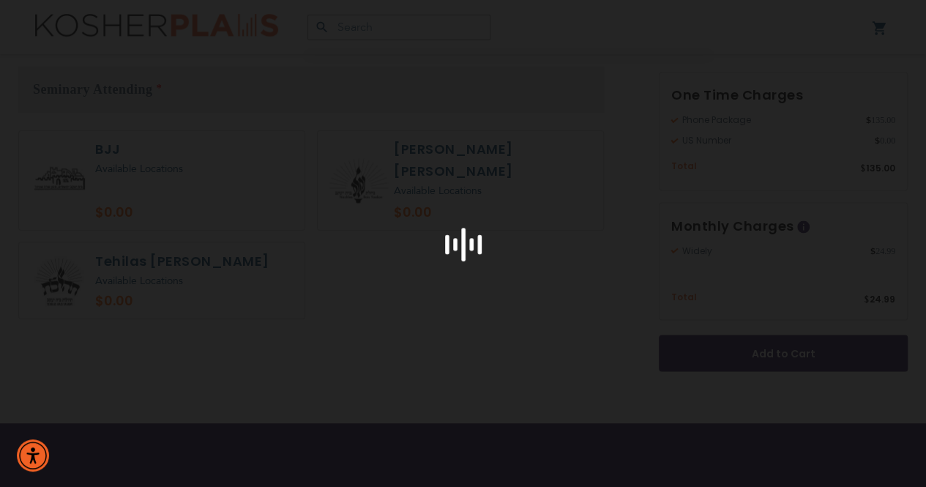
scroll to position [1200, 0]
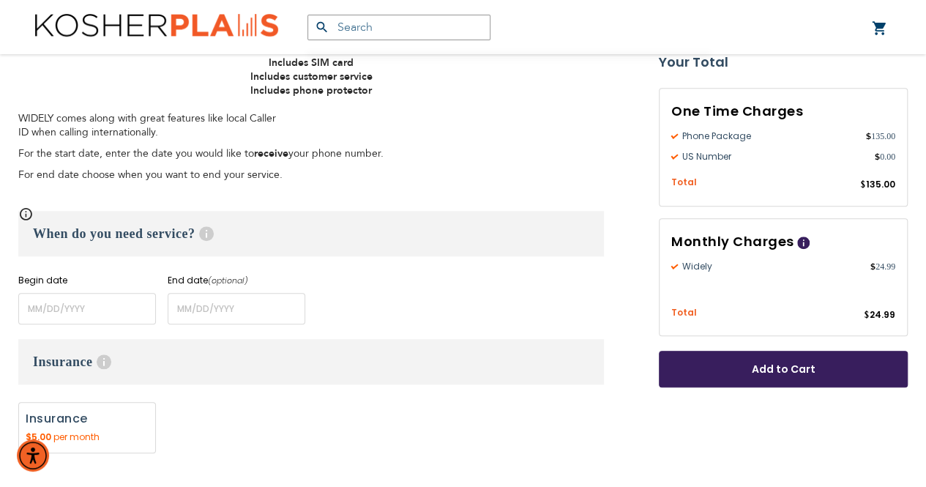
scroll to position [499, 0]
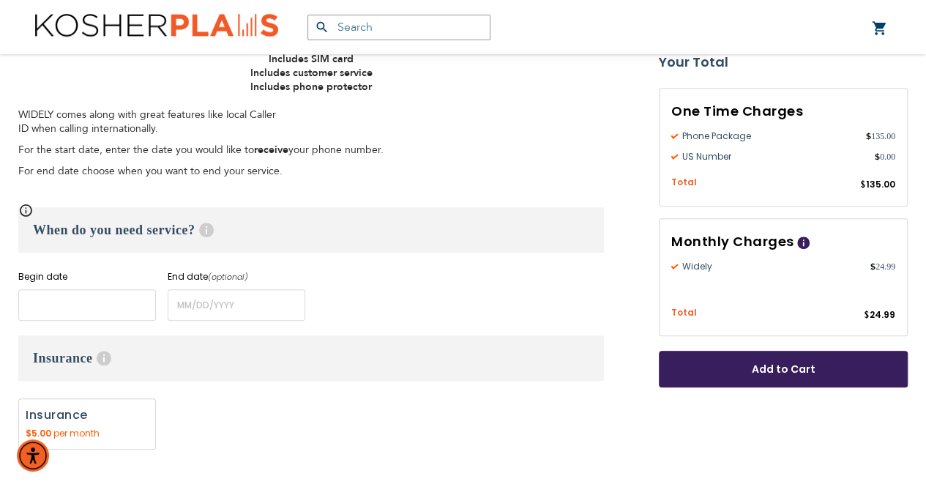
click at [34, 295] on input "name" at bounding box center [87, 304] width 138 height 31
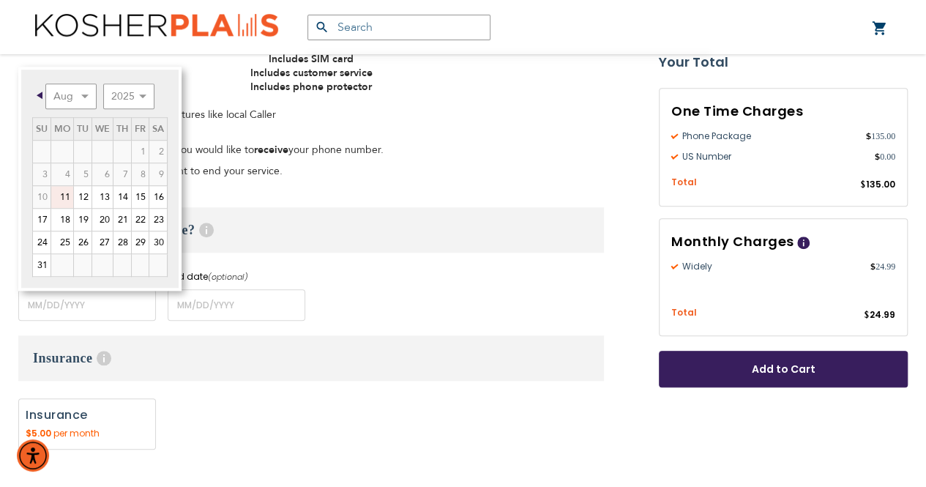
click at [60, 239] on link "25" at bounding box center [62, 242] width 22 height 22
type input "[DATE]"
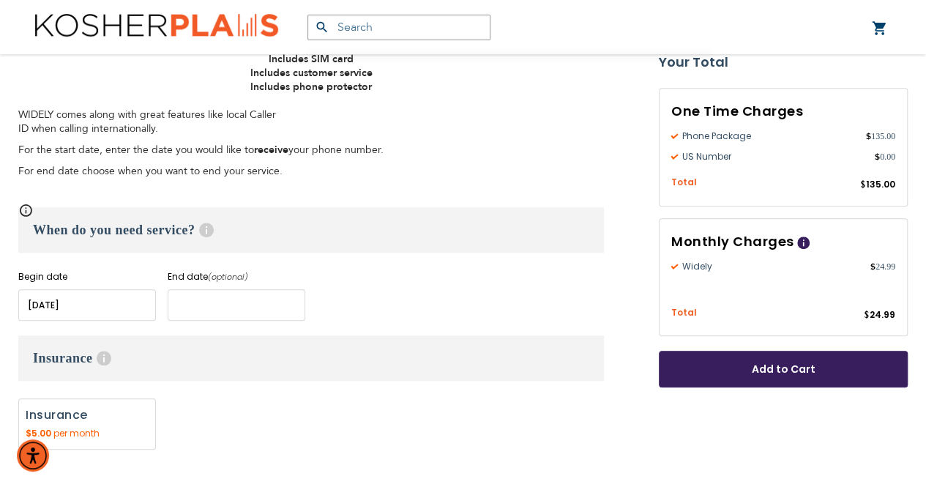
click at [185, 306] on input "name" at bounding box center [237, 304] width 138 height 31
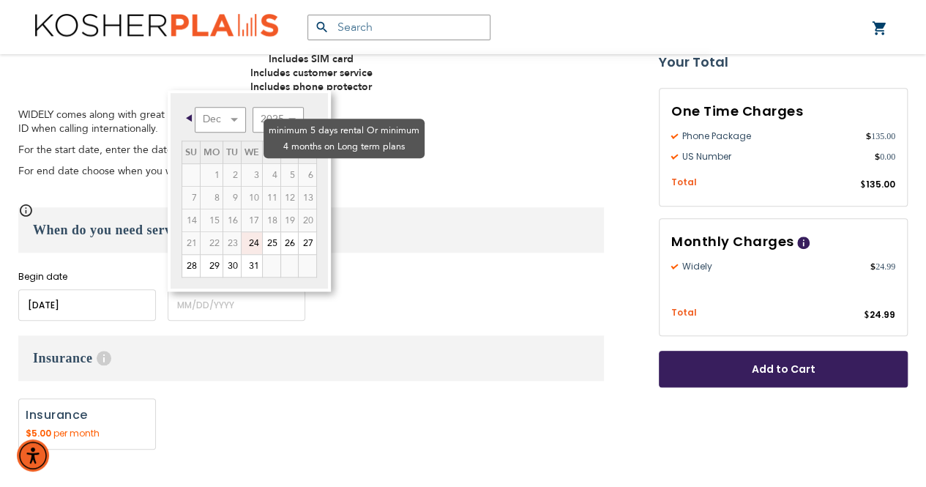
click at [298, 163] on td "6" at bounding box center [307, 174] width 18 height 23
click at [262, 163] on td "4" at bounding box center [271, 174] width 18 height 23
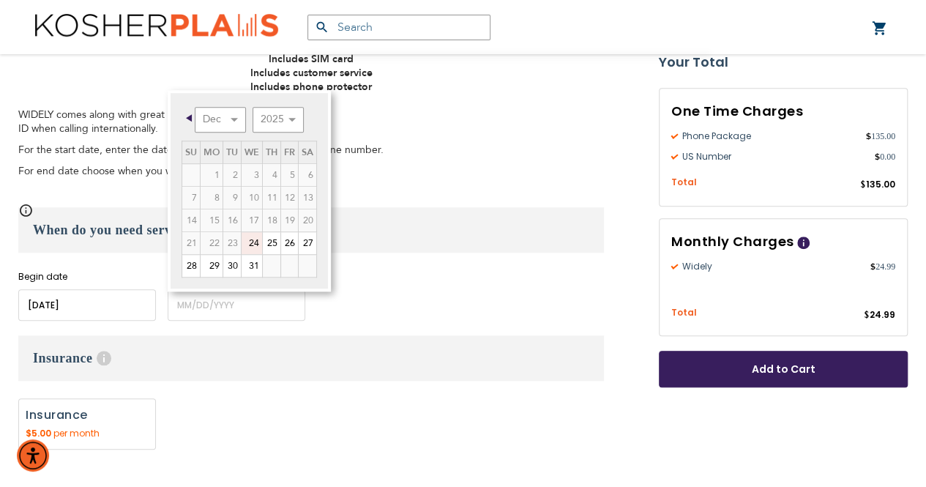
click at [440, 174] on p "For end date choose when you want to end your service." at bounding box center [311, 171] width 586 height 14
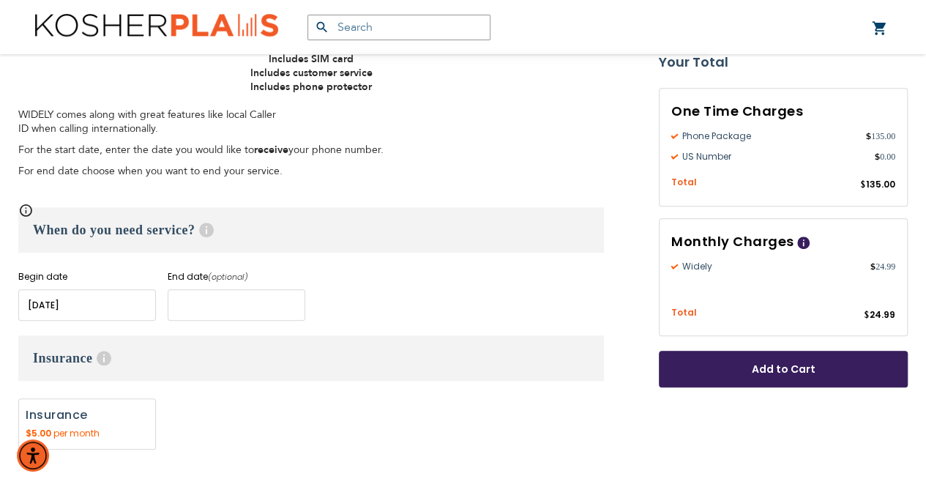
click at [209, 308] on input "name" at bounding box center [237, 304] width 138 height 31
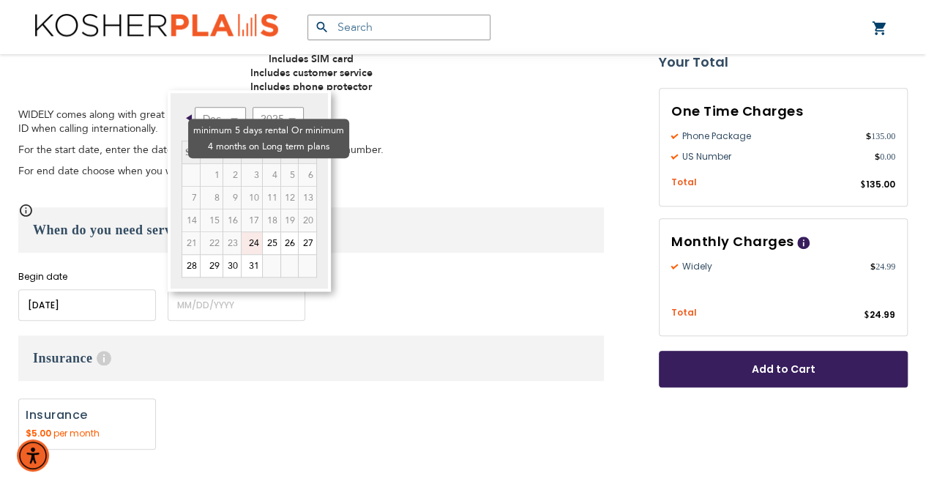
click at [223, 163] on td "2" at bounding box center [232, 174] width 18 height 23
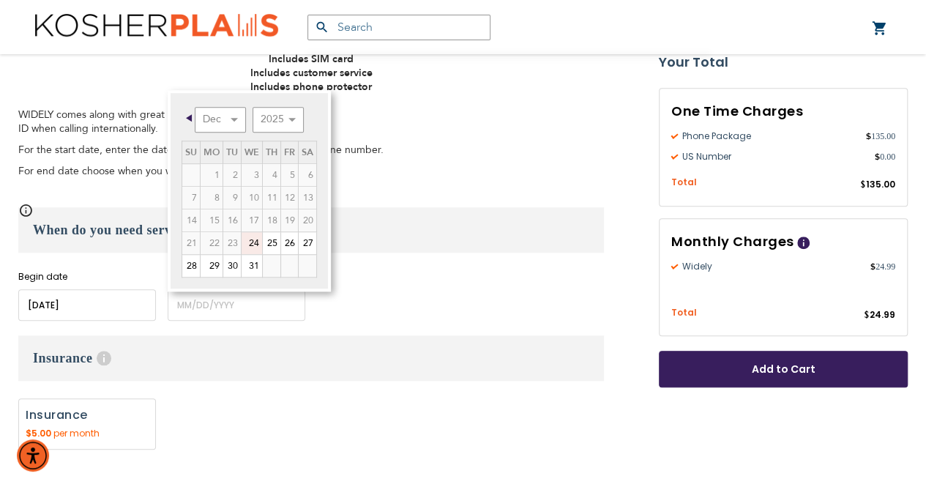
click at [189, 117] on span "Prev" at bounding box center [189, 117] width 6 height 7
click at [464, 311] on div "Begin date Please enter Start Date End date (optional) Please enter End Date Lo…" at bounding box center [311, 295] width 586 height 51
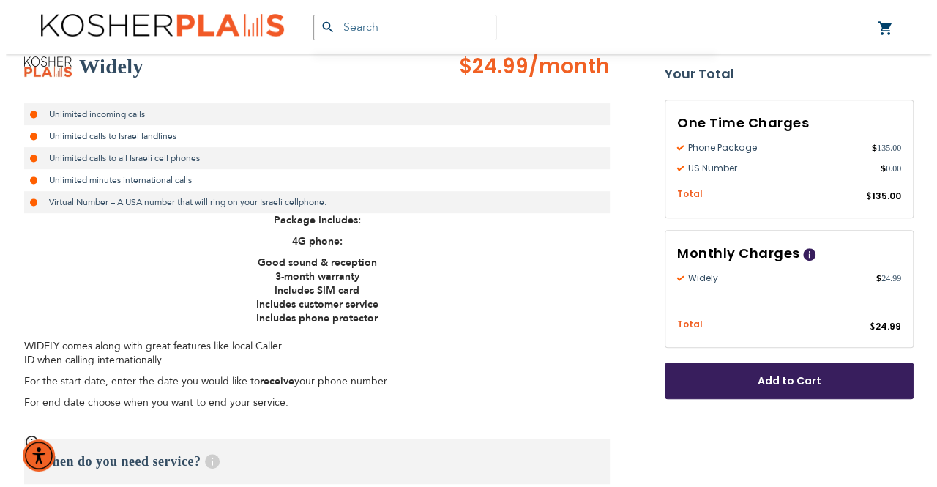
scroll to position [283, 0]
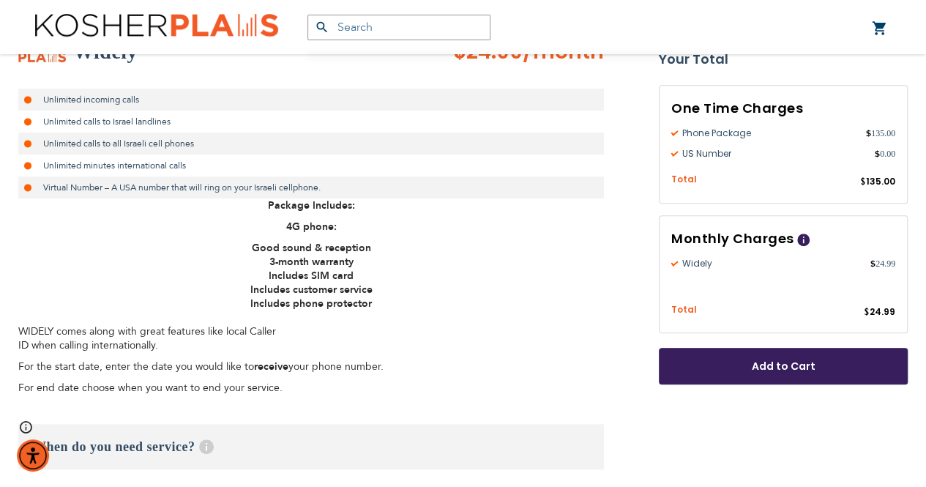
click at [848, 359] on span "Add to Cart" at bounding box center [783, 366] width 152 height 15
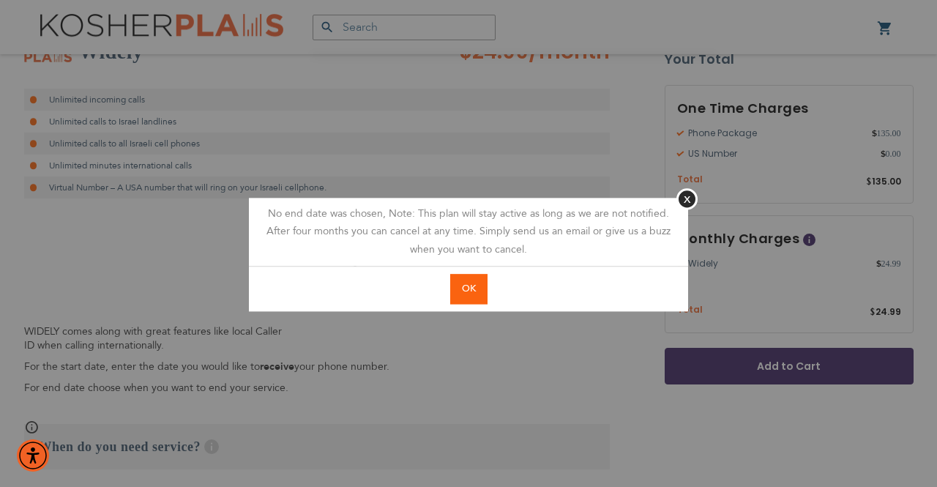
click at [465, 294] on span "OK" at bounding box center [469, 288] width 14 height 13
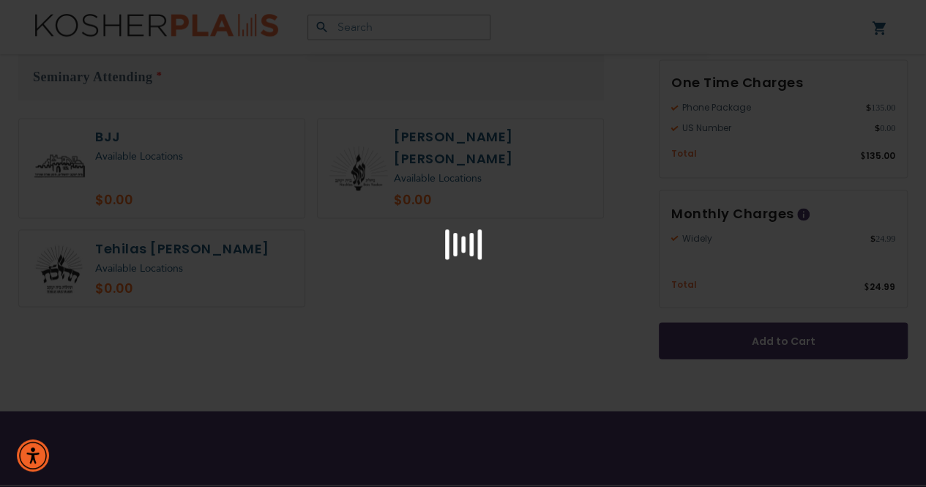
scroll to position [1200, 0]
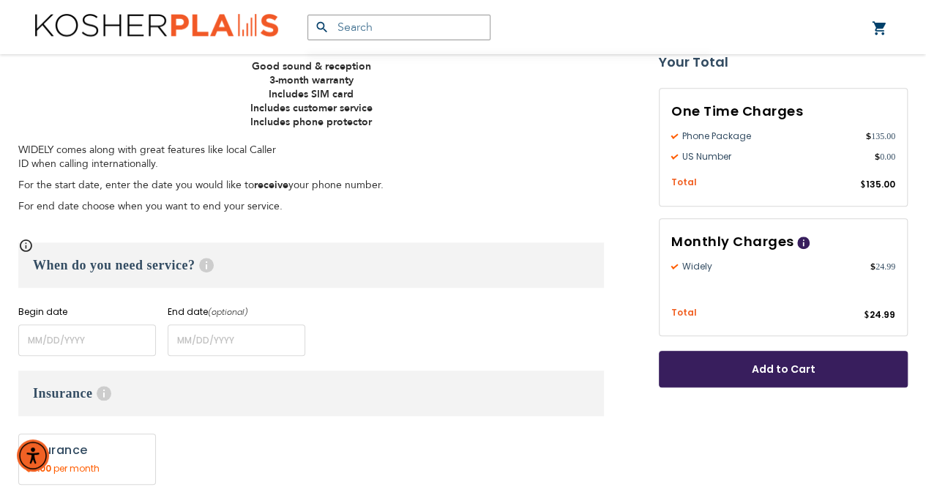
scroll to position [467, 0]
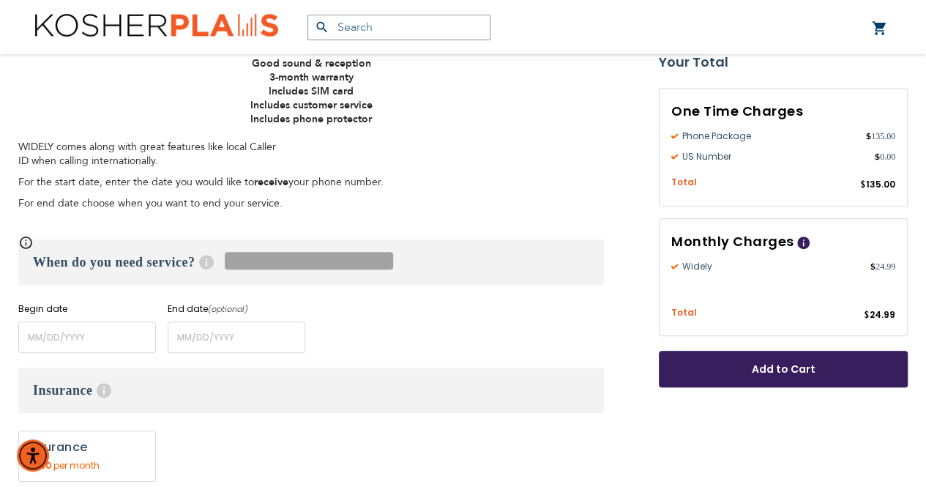
click at [204, 261] on span "Help" at bounding box center [206, 262] width 15 height 15
click at [18, 236] on span at bounding box center [18, 236] width 0 height 0
click at [41, 343] on input "name" at bounding box center [87, 337] width 138 height 31
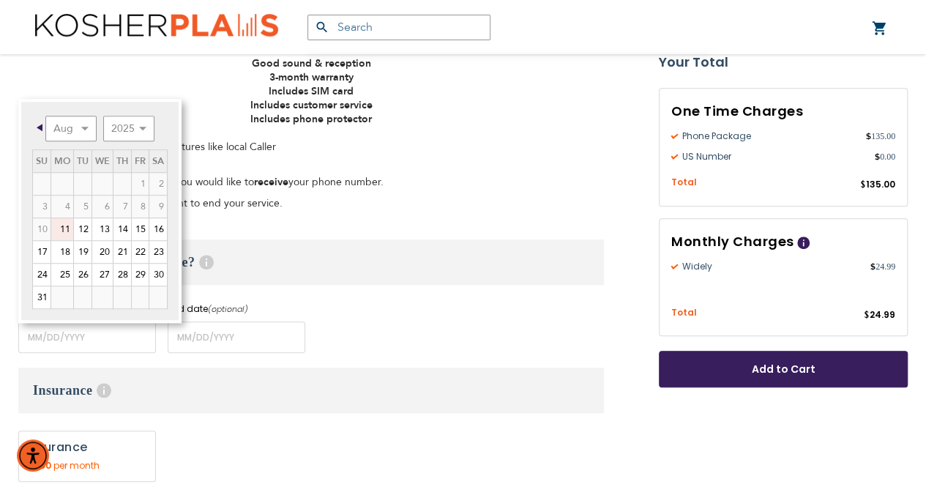
click at [61, 276] on link "25" at bounding box center [62, 275] width 22 height 22
type input "[DATE]"
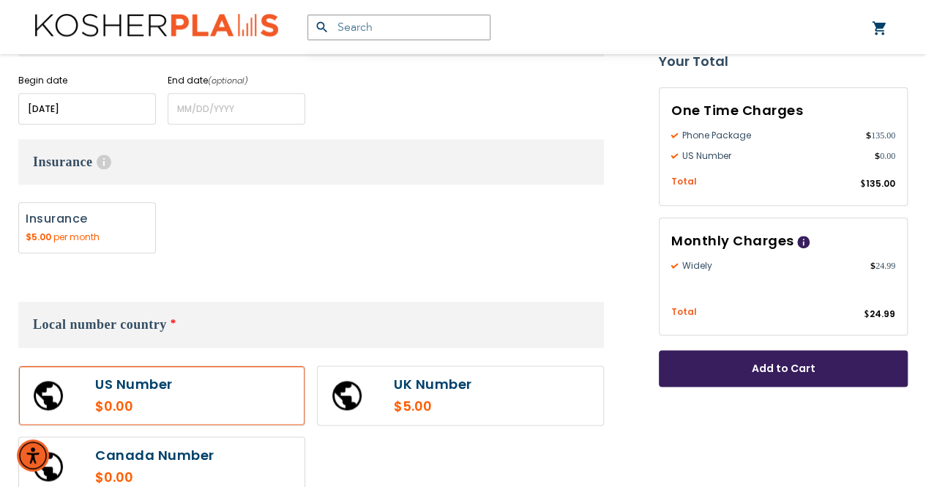
scroll to position [702, 0]
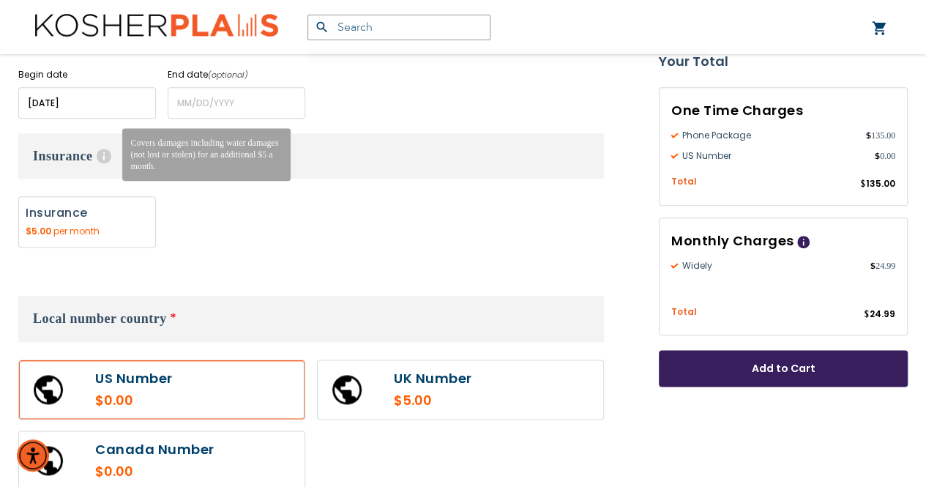
click at [99, 152] on span "Help" at bounding box center [104, 156] width 15 height 15
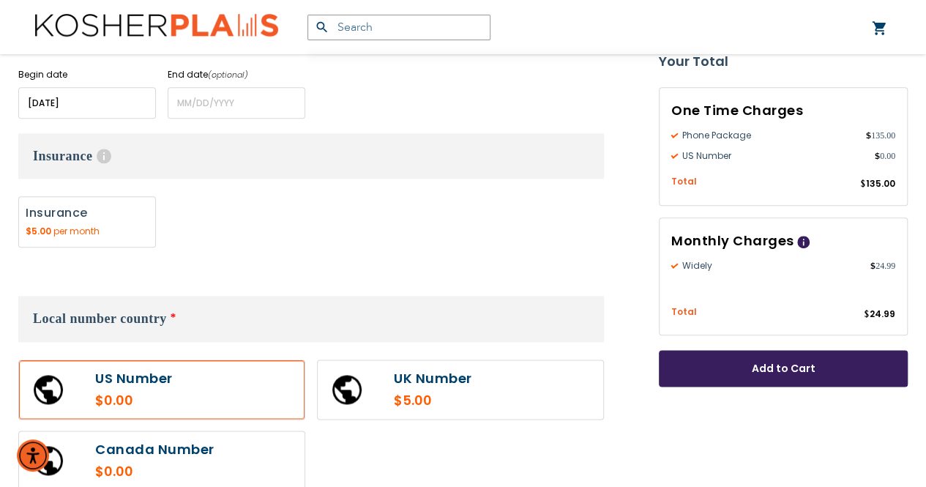
click at [258, 244] on div "None Insurance" at bounding box center [311, 225] width 586 height 59
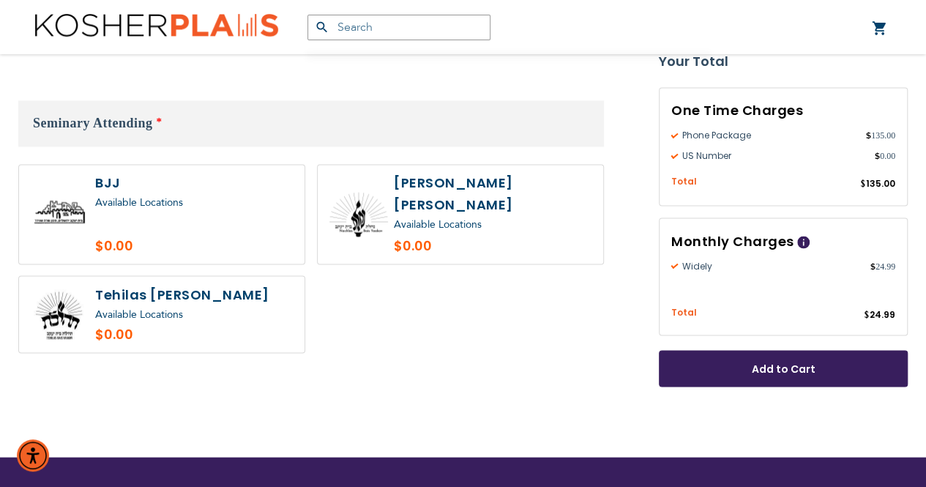
scroll to position [1145, 0]
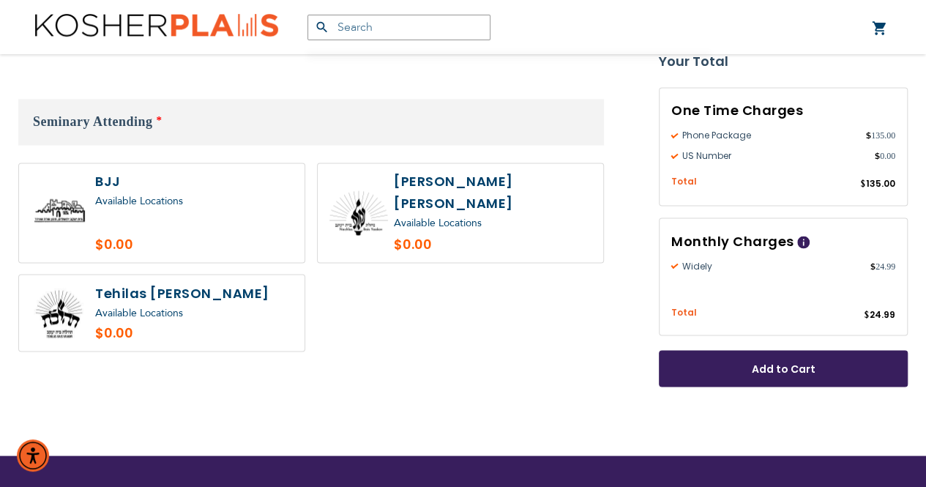
click at [430, 215] on label at bounding box center [461, 212] width 286 height 99
radio input "true"
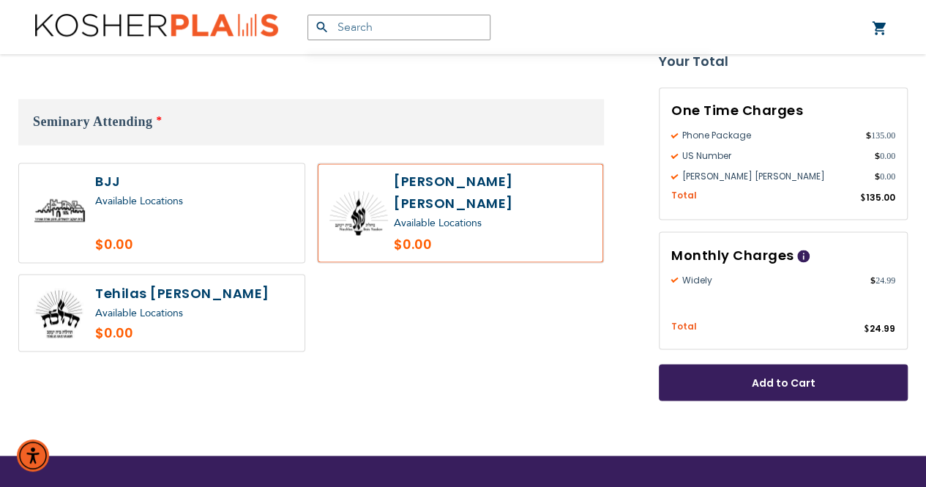
click at [800, 376] on span "Add to Cart" at bounding box center [783, 383] width 152 height 15
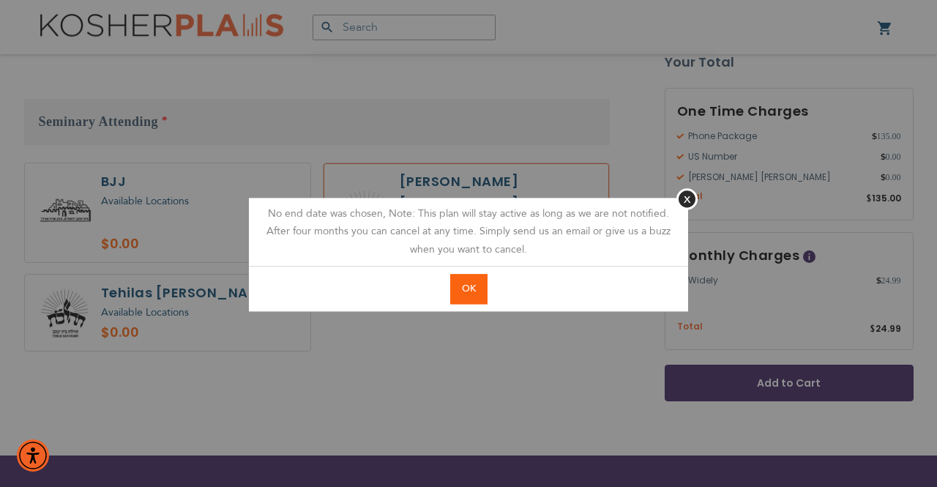
click at [466, 289] on span "OK" at bounding box center [469, 288] width 14 height 13
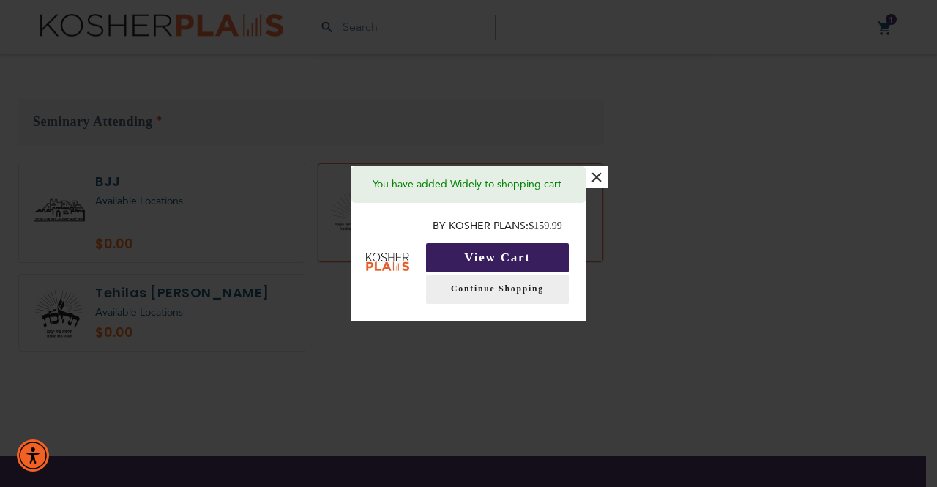
click at [513, 260] on button "View Cart" at bounding box center [497, 257] width 143 height 29
